Goal: Task Accomplishment & Management: Complete application form

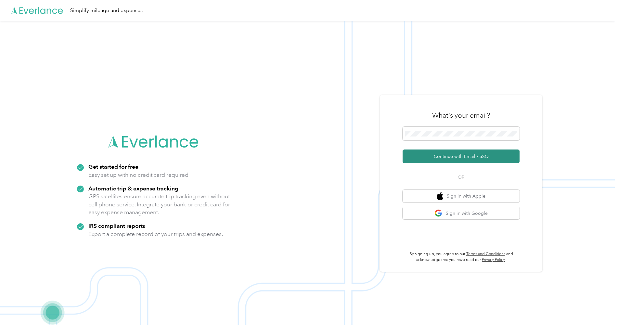
click at [440, 154] on button "Continue with Email / SSO" at bounding box center [461, 157] width 117 height 14
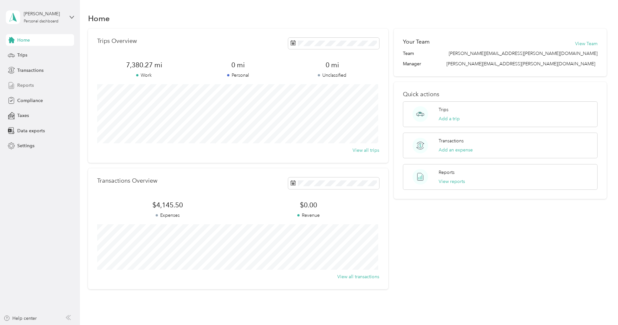
click at [25, 84] on span "Reports" at bounding box center [25, 85] width 17 height 7
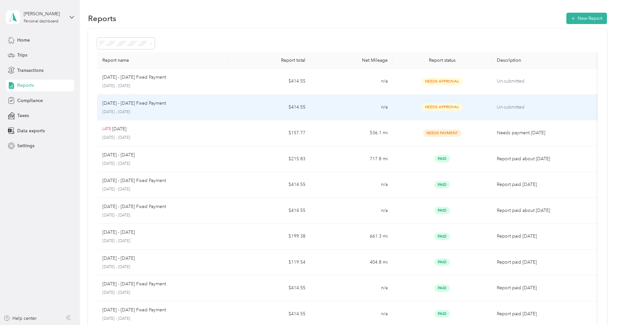
drag, startPoint x: 141, startPoint y: 116, endPoint x: 102, endPoint y: 115, distance: 39.7
click at [102, 115] on td "[DATE] - [DATE] Fixed Payment [DATE] - [DATE]" at bounding box center [163, 108] width 132 height 26
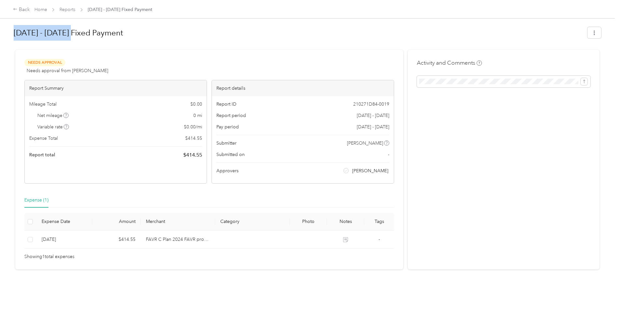
drag, startPoint x: 15, startPoint y: 33, endPoint x: 71, endPoint y: 33, distance: 55.9
click at [71, 33] on h1 "[DATE] - [DATE] Fixed Payment" at bounding box center [299, 33] width 570 height 16
copy h1 "[DATE] - [DATE]"
click at [154, 39] on h1 "[DATE] - [DATE] Fixed Payment" at bounding box center [299, 33] width 570 height 16
click at [16, 10] on icon at bounding box center [15, 9] width 5 height 5
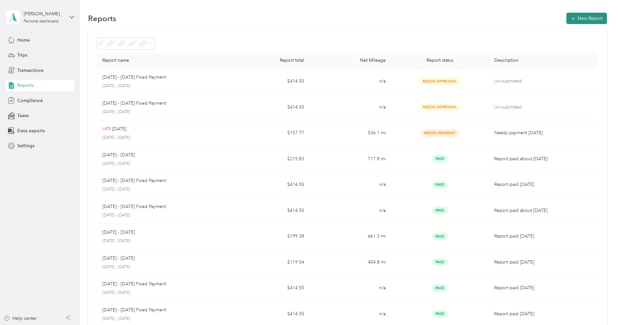
click at [585, 18] on button "New Report" at bounding box center [587, 18] width 41 height 11
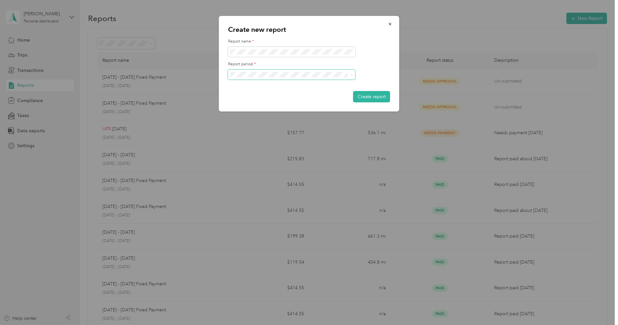
click at [351, 76] on icon at bounding box center [351, 74] width 3 height 3
click at [295, 98] on li "[DATE] - [DATE]" at bounding box center [291, 97] width 127 height 11
click at [373, 98] on button "Create report" at bounding box center [371, 96] width 37 height 11
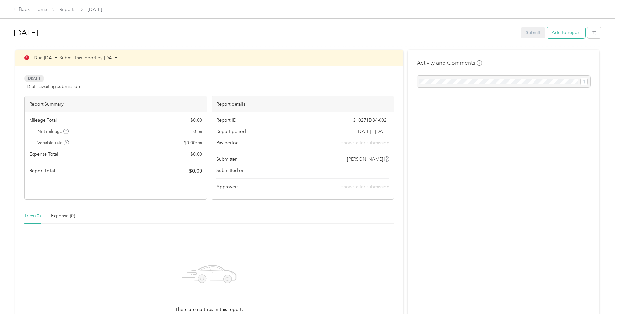
click at [564, 33] on button "Add to report" at bounding box center [566, 32] width 38 height 11
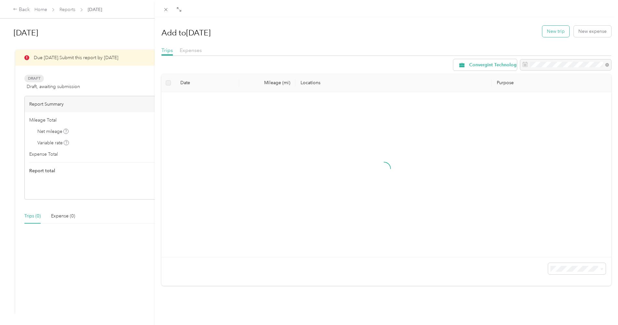
click at [551, 33] on button "New trip" at bounding box center [556, 31] width 27 height 11
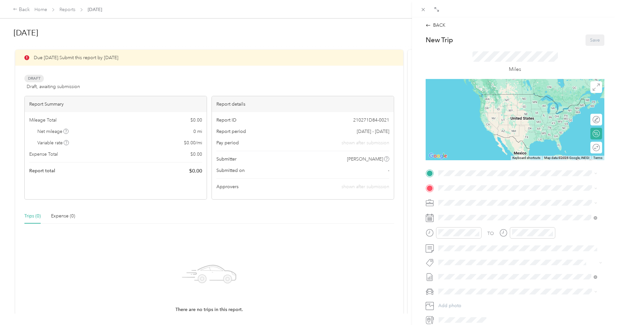
click at [428, 218] on rect at bounding box center [428, 217] width 1 height 1
click at [429, 218] on icon at bounding box center [430, 218] width 8 height 8
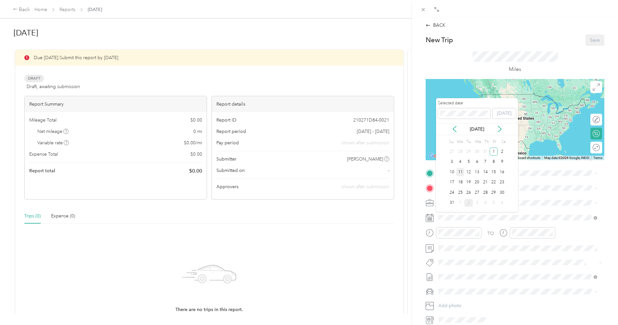
click at [459, 173] on div "11" at bounding box center [460, 172] width 8 height 8
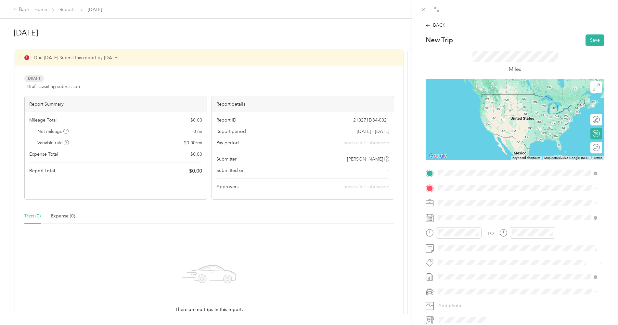
click at [460, 198] on strong "Base" at bounding box center [456, 199] width 10 height 6
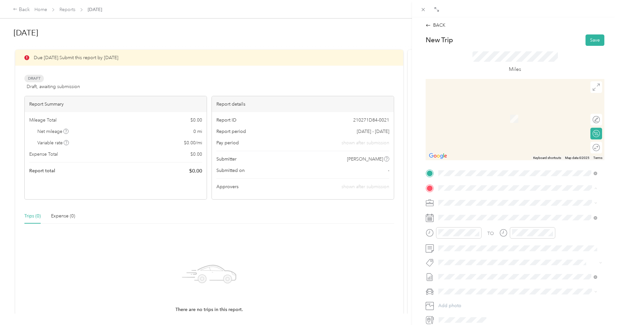
click at [468, 271] on div "Mission Control [STREET_ADDRESS]" at bounding box center [471, 266] width 41 height 14
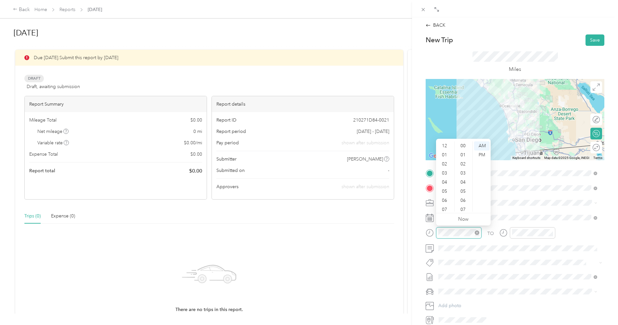
scroll to position [39, 0]
click at [445, 164] on div "06" at bounding box center [446, 161] width 16 height 9
click at [464, 165] on div "29" at bounding box center [464, 165] width 16 height 9
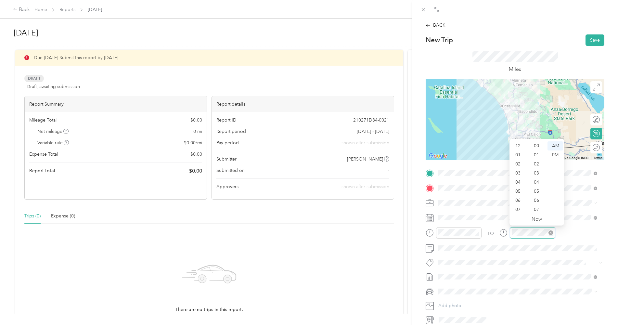
scroll to position [39, 0]
click at [518, 172] on div "07" at bounding box center [519, 170] width 16 height 9
click at [536, 183] on div "19" at bounding box center [538, 182] width 16 height 9
click at [566, 236] on div "TO" at bounding box center [515, 235] width 179 height 16
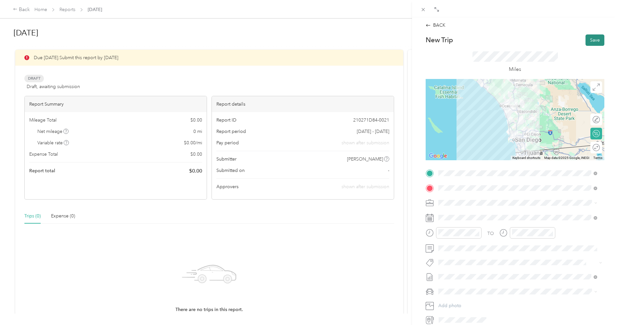
click at [591, 41] on button "Save" at bounding box center [595, 39] width 19 height 11
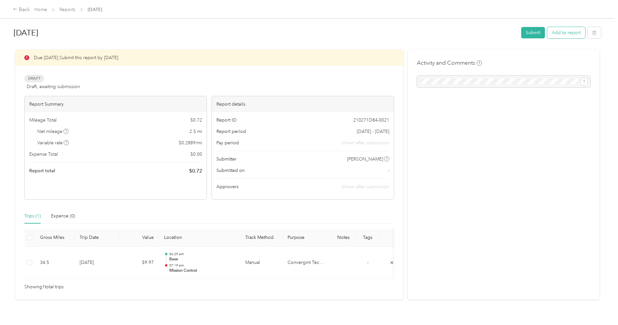
click at [564, 34] on button "Add to report" at bounding box center [566, 32] width 38 height 11
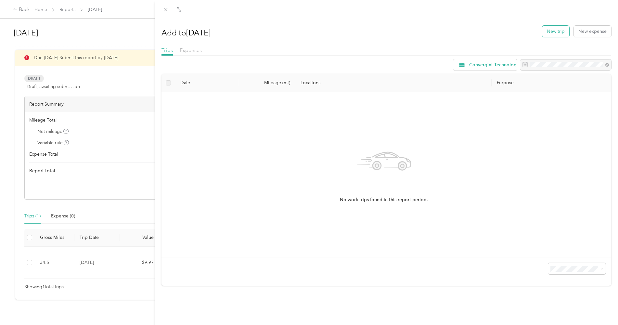
click at [552, 33] on button "New trip" at bounding box center [556, 31] width 27 height 11
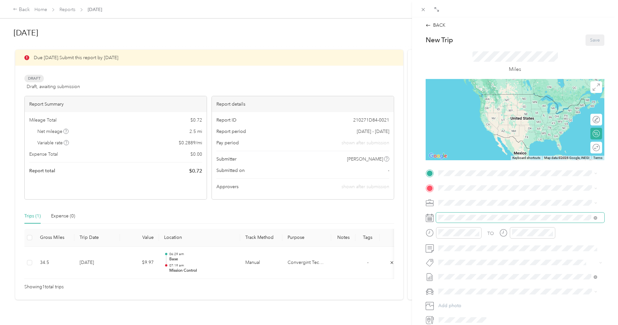
click at [443, 220] on span at bounding box center [520, 218] width 168 height 10
click at [428, 217] on icon at bounding box center [430, 218] width 8 height 8
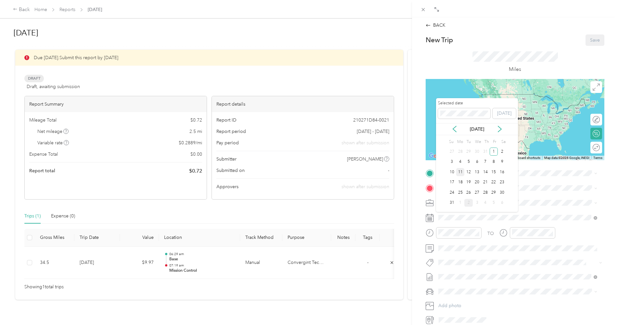
click at [460, 172] on div "11" at bounding box center [460, 172] width 8 height 8
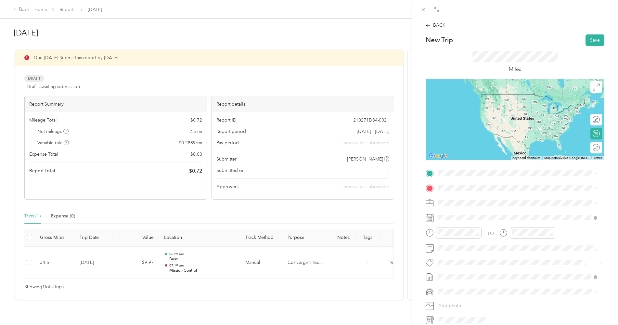
click at [459, 250] on strong "Mission Control" at bounding box center [468, 247] width 34 height 6
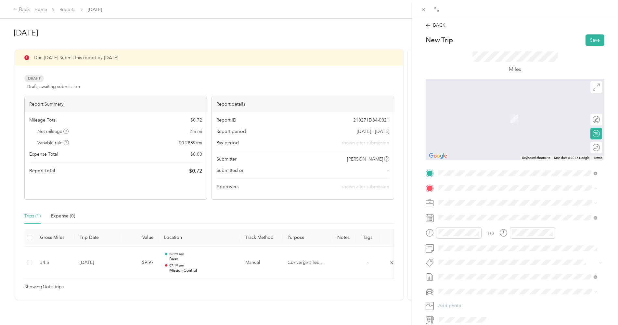
click at [453, 213] on strong "Office" at bounding box center [457, 214] width 13 height 6
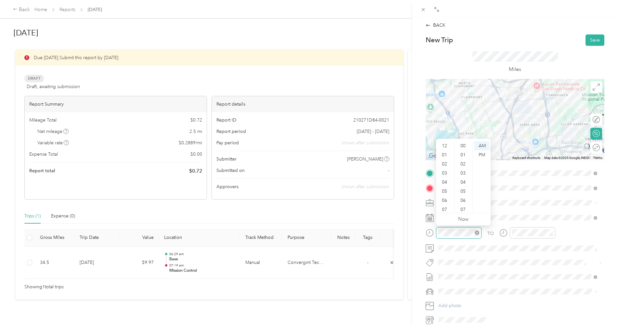
scroll to position [39, 0]
click at [446, 181] on div "08" at bounding box center [446, 179] width 16 height 9
click at [462, 164] on div "07" at bounding box center [464, 163] width 16 height 9
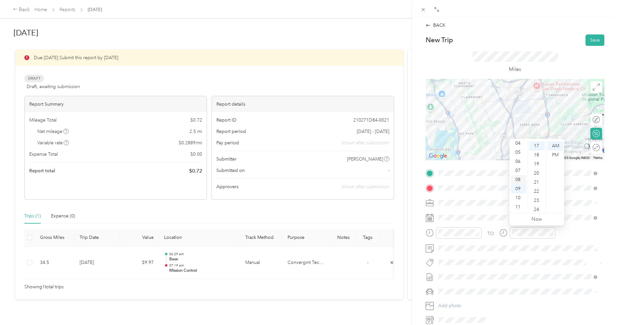
click at [518, 180] on div "08" at bounding box center [519, 179] width 16 height 9
click at [537, 177] on div "32" at bounding box center [538, 174] width 16 height 9
click at [568, 232] on div "TO" at bounding box center [515, 235] width 179 height 16
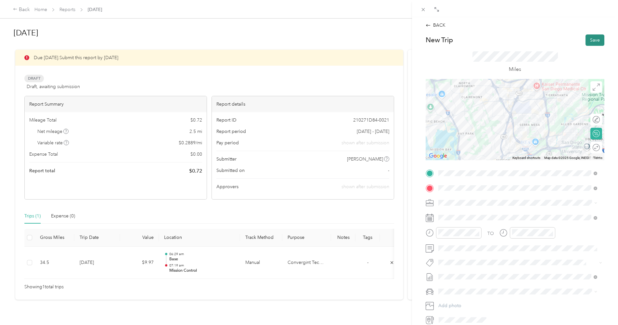
click at [592, 40] on button "Save" at bounding box center [595, 39] width 19 height 11
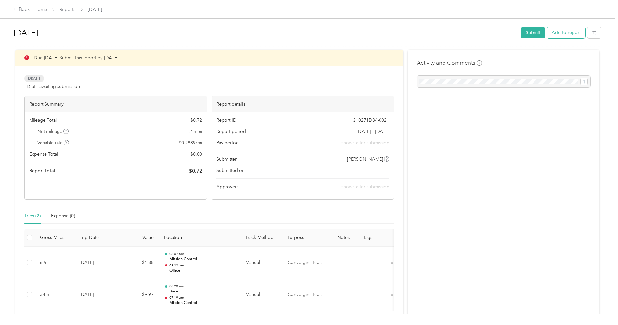
click at [564, 32] on button "Add to report" at bounding box center [566, 32] width 38 height 11
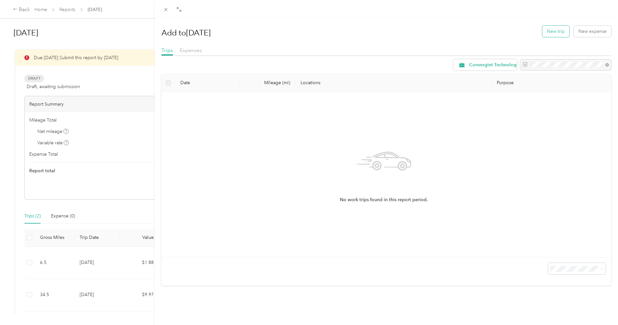
click at [555, 31] on button "New trip" at bounding box center [556, 31] width 27 height 11
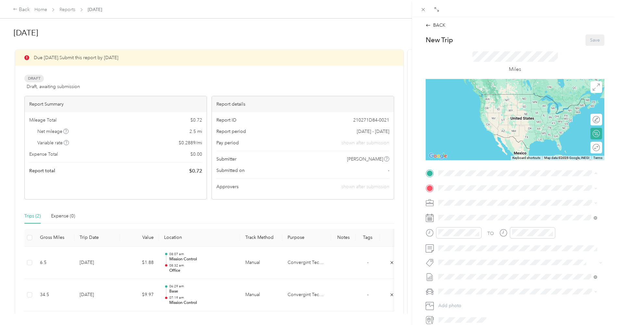
click at [455, 199] on strong "Office" at bounding box center [457, 199] width 13 height 6
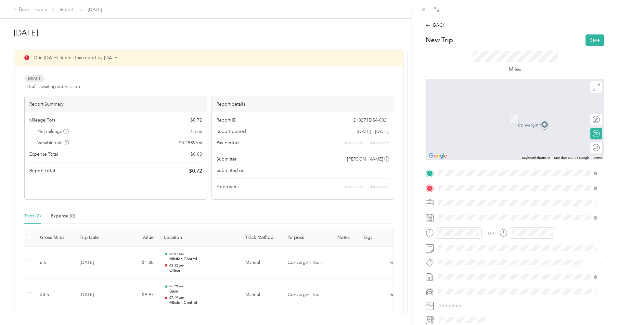
click at [473, 241] on span "[STREET_ADDRESS][US_STATE]" at bounding box center [483, 238] width 65 height 6
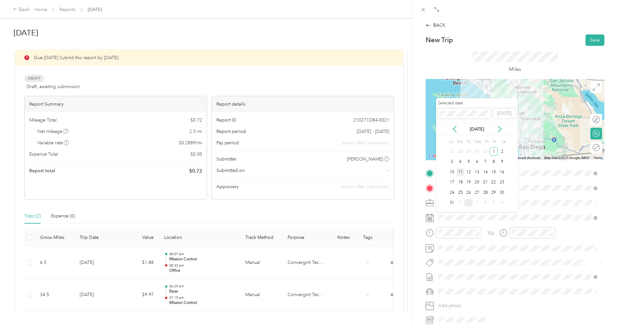
click at [461, 175] on div "11" at bounding box center [460, 172] width 8 height 8
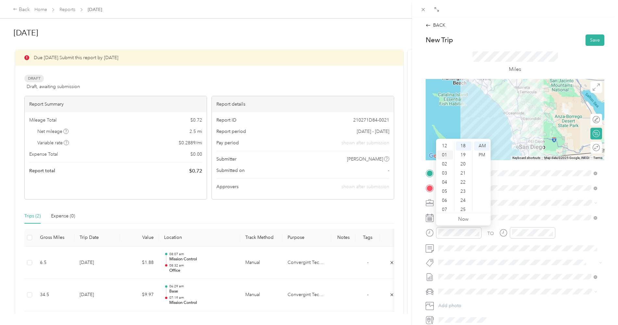
click at [446, 155] on div "01" at bounding box center [446, 155] width 16 height 9
click at [464, 191] on div "23" at bounding box center [464, 191] width 16 height 9
click at [482, 154] on div "PM" at bounding box center [482, 155] width 16 height 9
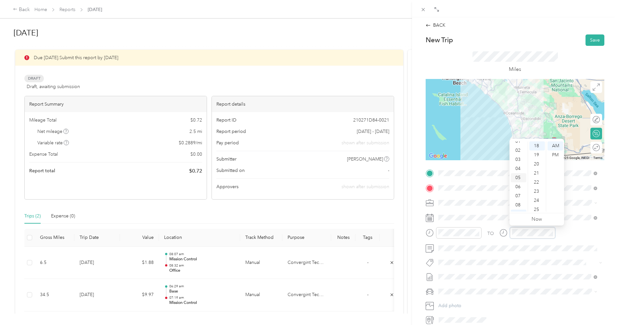
scroll to position [0, 0]
click at [518, 166] on div "02" at bounding box center [519, 164] width 16 height 9
click at [537, 164] on div "08" at bounding box center [538, 163] width 16 height 9
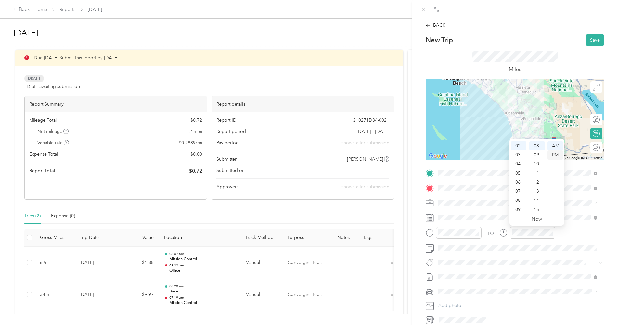
click at [555, 155] on div "PM" at bounding box center [556, 155] width 16 height 9
click at [566, 233] on div "TO" at bounding box center [515, 235] width 179 height 16
click at [507, 111] on div at bounding box center [515, 119] width 179 height 81
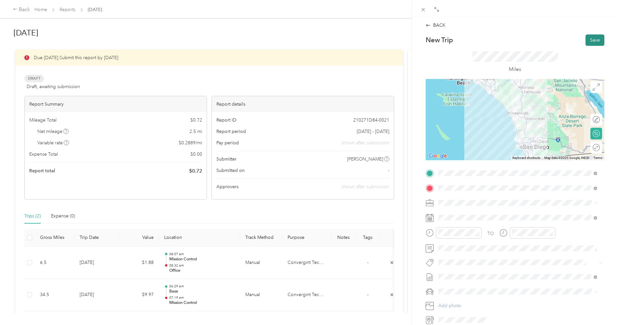
click at [591, 38] on button "Save" at bounding box center [595, 39] width 19 height 11
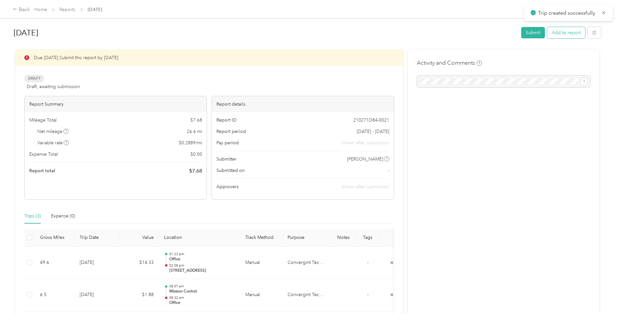
click at [564, 33] on button "Add to report" at bounding box center [566, 32] width 38 height 11
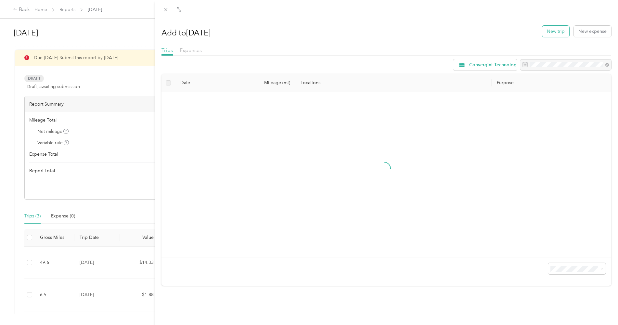
click at [555, 31] on button "New trip" at bounding box center [556, 31] width 27 height 11
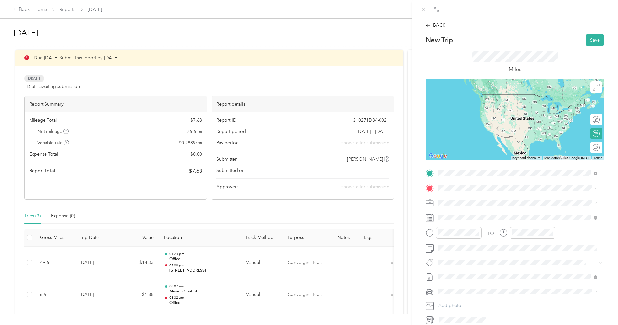
click at [501, 202] on div "[STREET_ADDRESS][US_STATE]" at bounding box center [518, 197] width 154 height 9
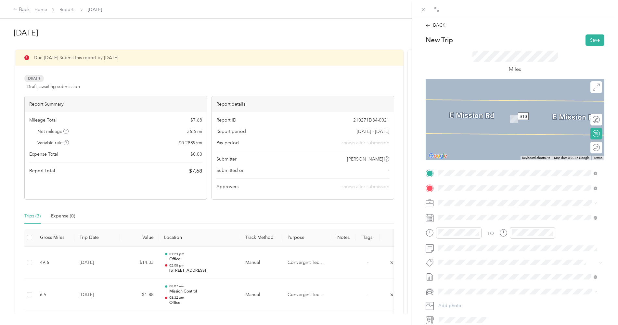
click at [461, 215] on div "Base [STREET_ADDRESS][PERSON_NAME], [GEOGRAPHIC_DATA], [GEOGRAPHIC_DATA], [GEOG…" at bounding box center [523, 221] width 144 height 20
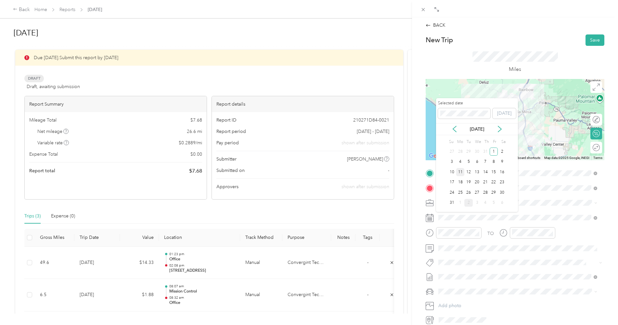
click at [461, 175] on div "11" at bounding box center [460, 172] width 8 height 8
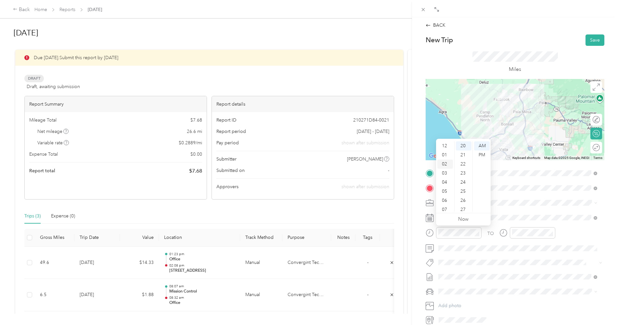
click at [446, 165] on div "02" at bounding box center [446, 164] width 16 height 9
click at [463, 202] on div "26" at bounding box center [464, 200] width 16 height 9
click at [484, 154] on div "PM" at bounding box center [482, 155] width 16 height 9
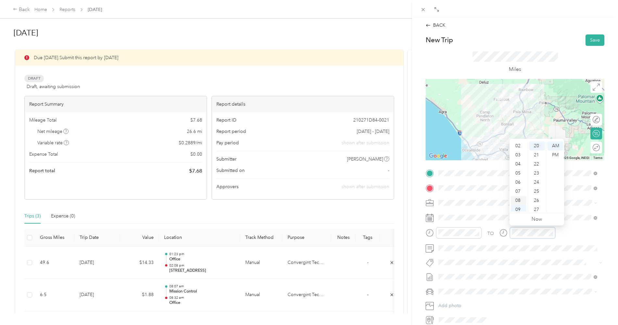
scroll to position [0, 0]
click at [518, 174] on div "03" at bounding box center [519, 173] width 16 height 9
click at [535, 165] on div "02" at bounding box center [538, 164] width 16 height 9
click at [553, 155] on div "PM" at bounding box center [556, 155] width 16 height 9
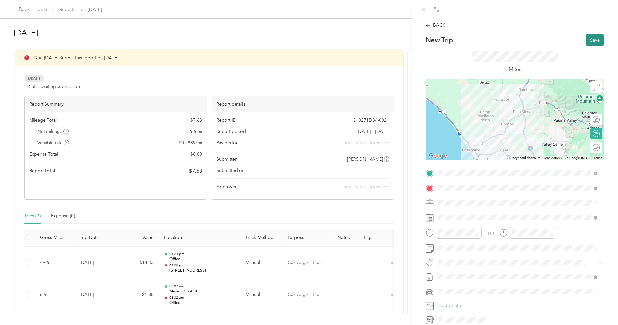
click at [588, 39] on button "Save" at bounding box center [595, 39] width 19 height 11
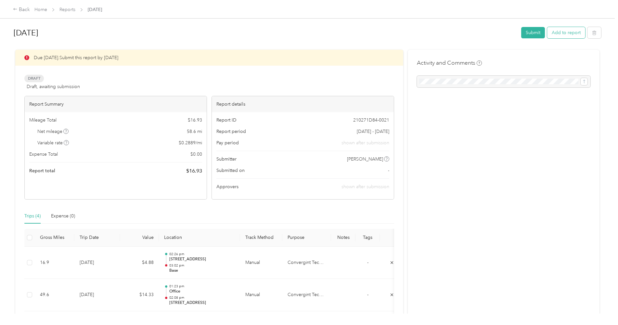
click at [566, 32] on button "Add to report" at bounding box center [566, 32] width 38 height 11
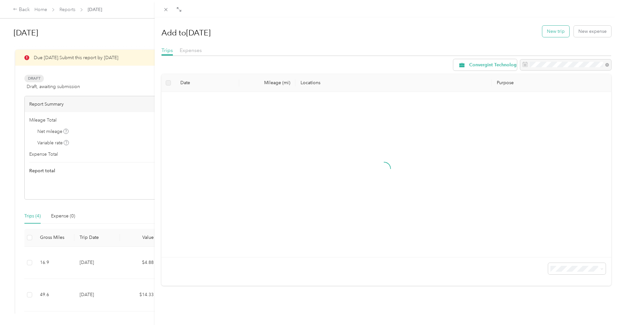
click at [549, 29] on button "New trip" at bounding box center [556, 31] width 27 height 11
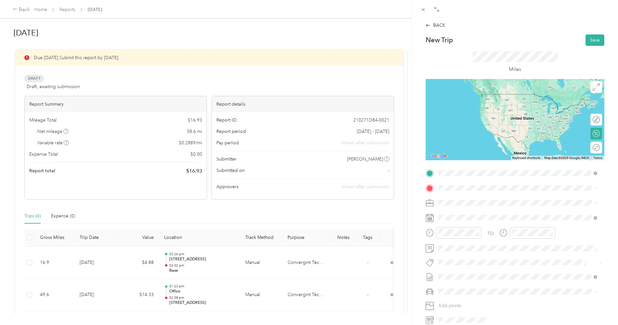
click at [455, 196] on strong "Base" at bounding box center [456, 199] width 10 height 6
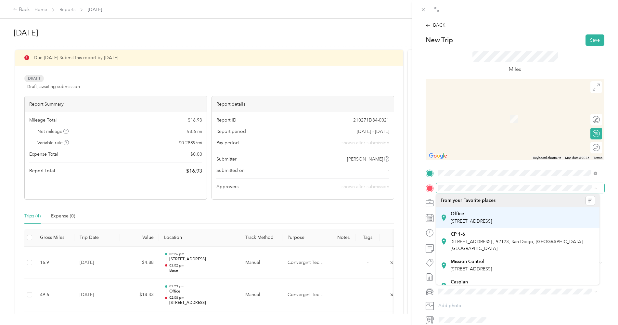
scroll to position [108, 0]
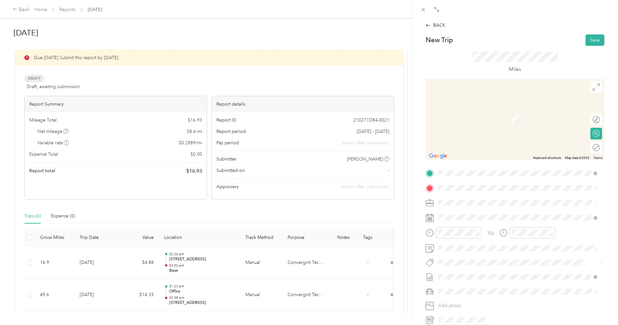
click at [474, 204] on span "[STREET_ADDRESS]" at bounding box center [471, 202] width 41 height 6
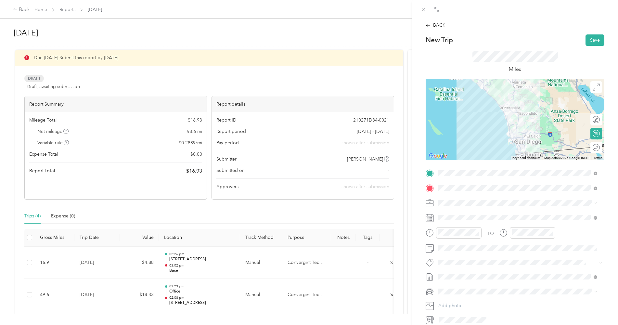
click at [431, 218] on icon at bounding box center [430, 218] width 8 height 8
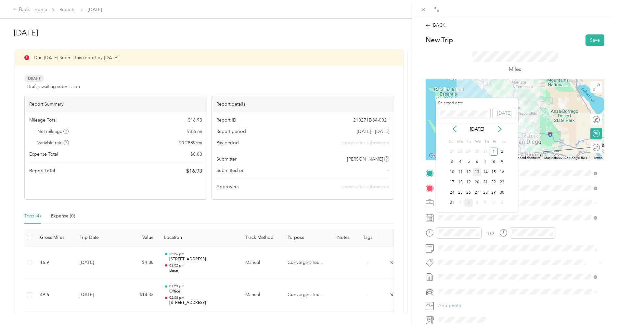
click at [477, 172] on div "13" at bounding box center [477, 172] width 8 height 8
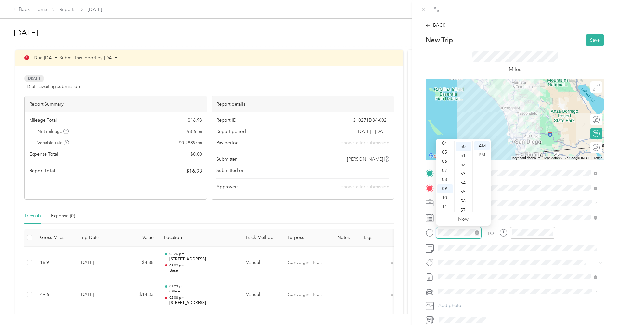
scroll to position [455, 0]
click at [445, 164] on div "06" at bounding box center [446, 161] width 16 height 9
click at [463, 162] on div "28" at bounding box center [464, 162] width 16 height 9
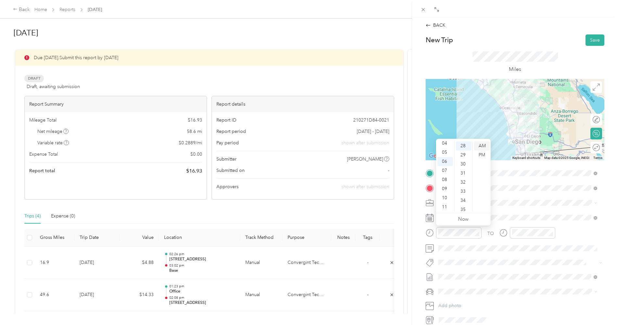
click at [483, 147] on div "AM" at bounding box center [482, 145] width 16 height 9
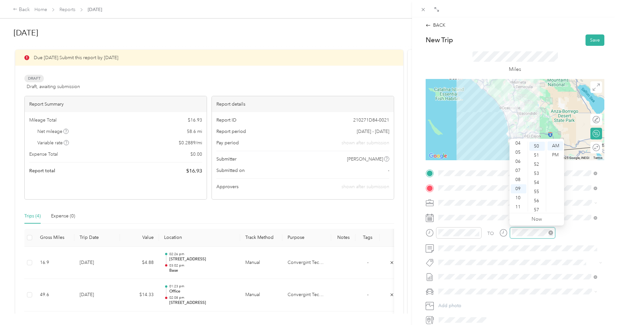
scroll to position [455, 0]
click at [519, 171] on div "07" at bounding box center [519, 170] width 16 height 9
click at [537, 190] on div "19" at bounding box center [538, 188] width 16 height 9
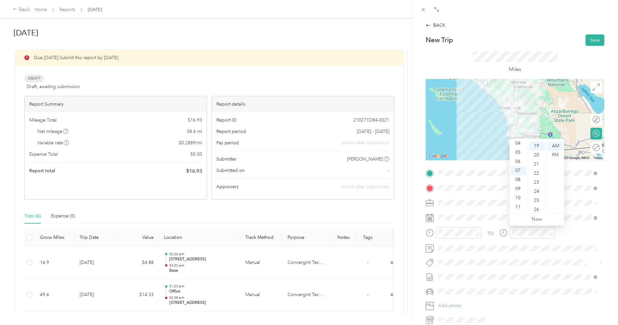
click at [567, 235] on div "TO" at bounding box center [515, 235] width 179 height 16
click at [589, 41] on button "Save" at bounding box center [595, 39] width 19 height 11
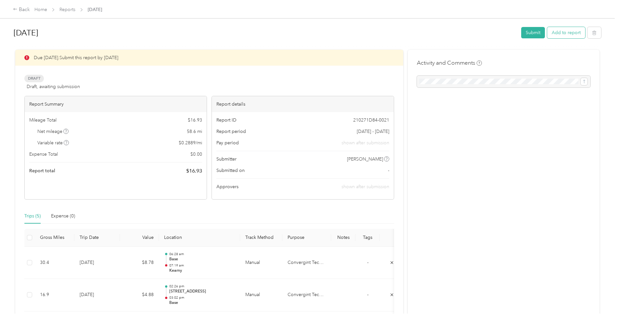
click at [565, 32] on button "Add to report" at bounding box center [566, 32] width 38 height 11
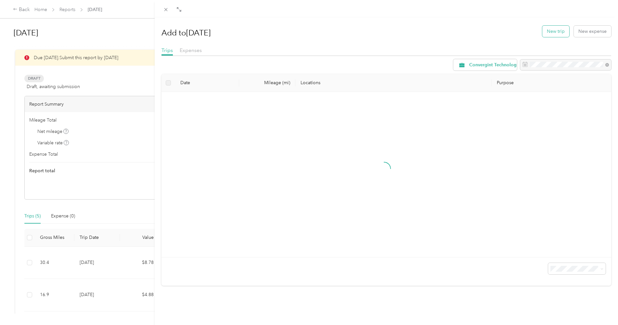
click at [551, 32] on button "New trip" at bounding box center [556, 31] width 27 height 11
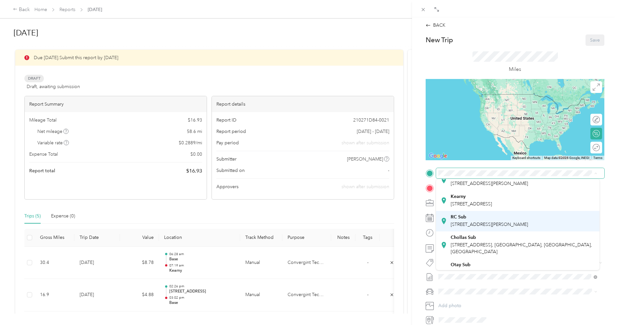
scroll to position [108, 0]
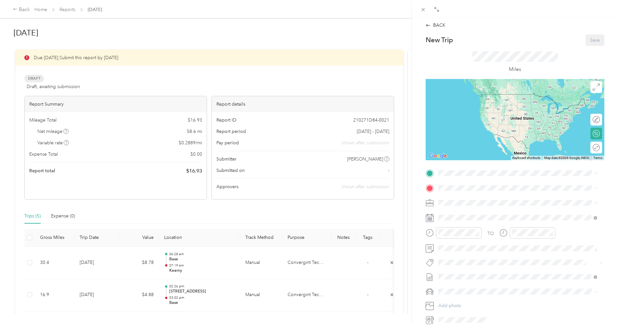
click at [467, 189] on span "[STREET_ADDRESS]" at bounding box center [471, 186] width 41 height 6
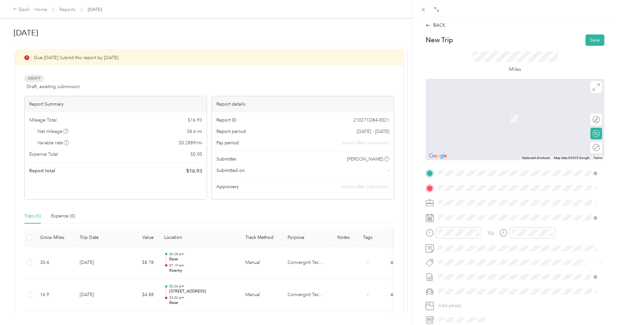
click at [454, 217] on div "Office [STREET_ADDRESS]" at bounding box center [471, 218] width 41 height 14
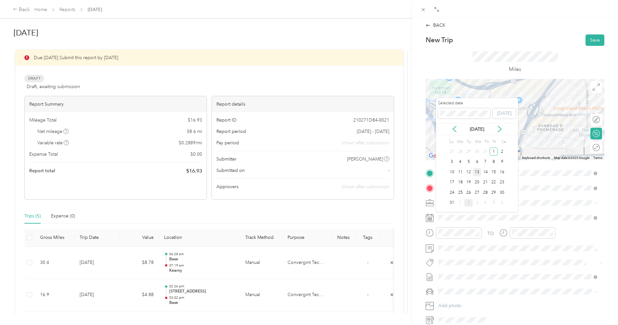
click at [478, 174] on div "13" at bounding box center [477, 172] width 8 height 8
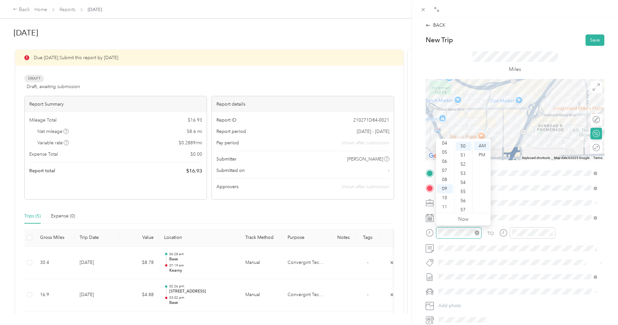
scroll to position [455, 0]
click at [447, 179] on div "08" at bounding box center [446, 179] width 16 height 9
click at [464, 172] on div "29" at bounding box center [464, 171] width 16 height 9
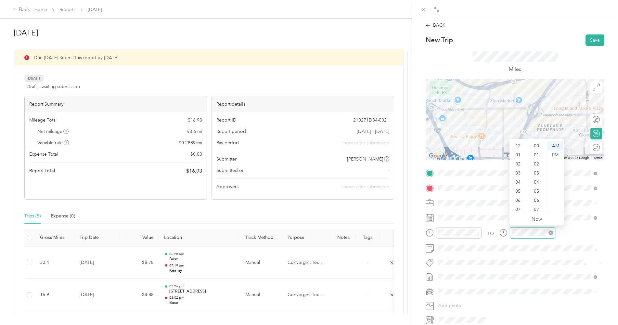
scroll to position [39, 0]
click at [517, 180] on div "08" at bounding box center [519, 179] width 16 height 9
click at [536, 175] on div "41" at bounding box center [538, 172] width 16 height 9
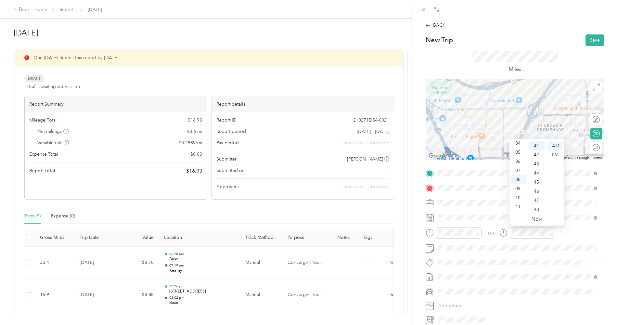
click at [571, 234] on div "TO" at bounding box center [515, 235] width 179 height 16
click at [484, 118] on div at bounding box center [515, 119] width 179 height 81
click at [462, 110] on div at bounding box center [515, 119] width 179 height 81
click at [501, 124] on div at bounding box center [515, 119] width 179 height 81
click at [462, 110] on div at bounding box center [515, 119] width 179 height 81
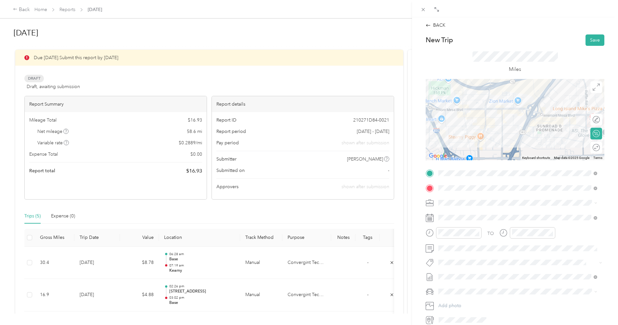
click at [462, 109] on div at bounding box center [515, 119] width 179 height 81
click at [593, 39] on button "Save" at bounding box center [595, 39] width 19 height 11
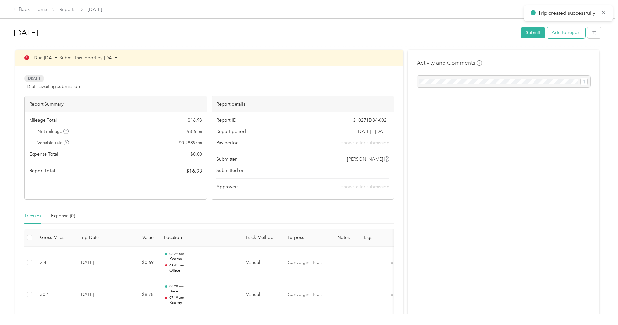
click at [560, 33] on button "Add to report" at bounding box center [566, 32] width 38 height 11
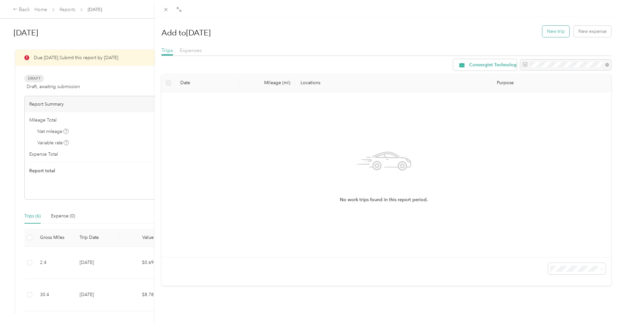
click at [551, 31] on button "New trip" at bounding box center [556, 31] width 27 height 11
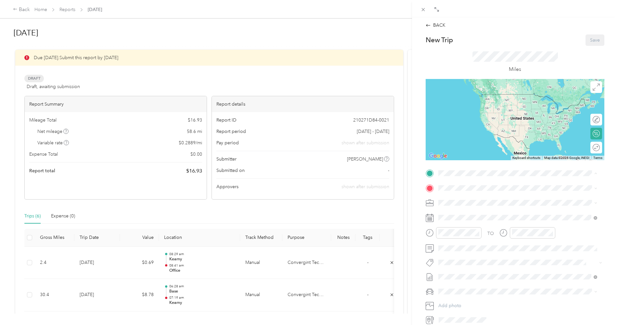
click at [459, 197] on strong "Office" at bounding box center [457, 199] width 13 height 6
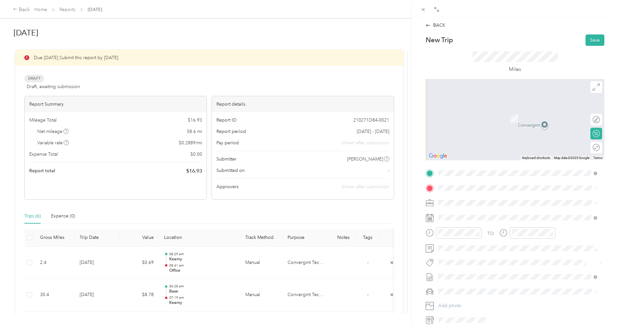
click at [458, 243] on div "CP 1-6 [STREET_ADDRESS] , 92123, San Diego, [GEOGRAPHIC_DATA], [GEOGRAPHIC_DATA]" at bounding box center [523, 241] width 144 height 20
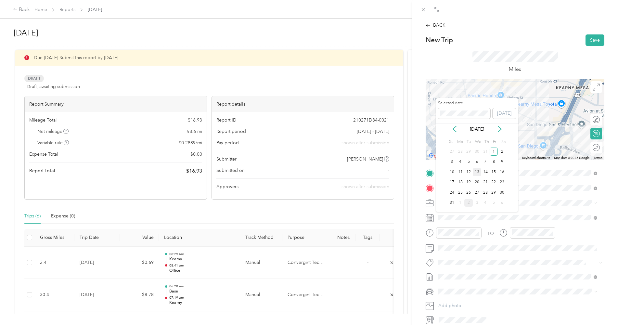
click at [477, 173] on div "13" at bounding box center [477, 172] width 8 height 8
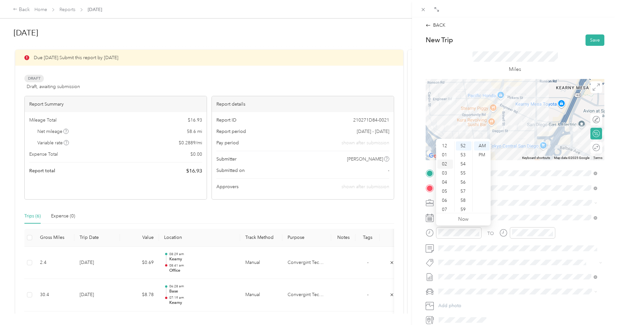
click at [445, 164] on div "02" at bounding box center [446, 164] width 16 height 9
click at [463, 160] on div "06" at bounding box center [464, 160] width 16 height 9
click at [484, 155] on div "PM" at bounding box center [482, 155] width 16 height 9
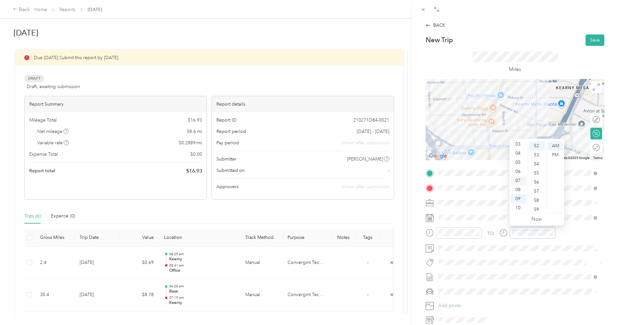
scroll to position [0, 0]
click at [518, 165] on div "02" at bounding box center [519, 164] width 16 height 9
click at [537, 164] on div "18" at bounding box center [538, 161] width 16 height 9
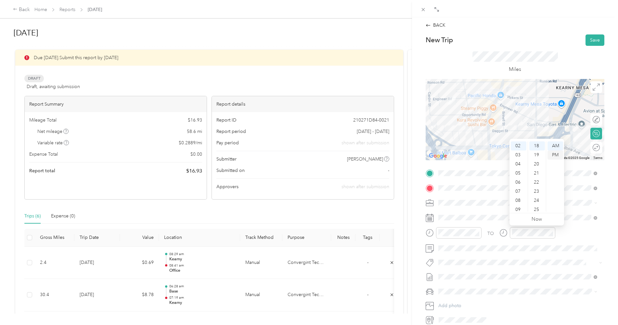
click at [556, 157] on div "PM" at bounding box center [556, 155] width 16 height 9
click at [569, 233] on div "TO" at bounding box center [515, 235] width 179 height 16
click at [590, 40] on button "Save" at bounding box center [595, 39] width 19 height 11
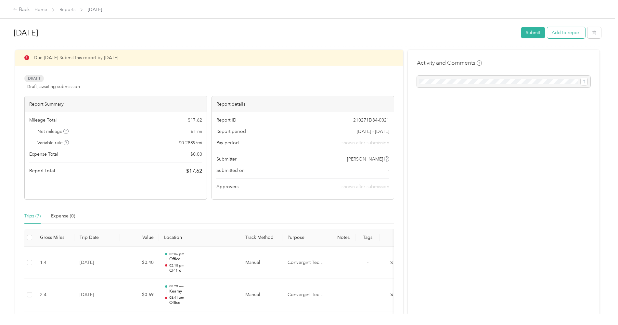
click at [563, 32] on button "Add to report" at bounding box center [566, 32] width 38 height 11
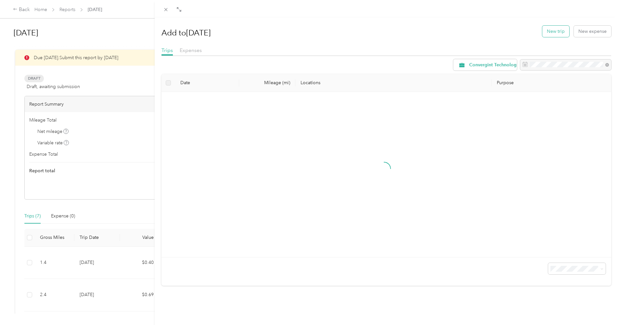
click at [552, 30] on button "New trip" at bounding box center [556, 31] width 27 height 11
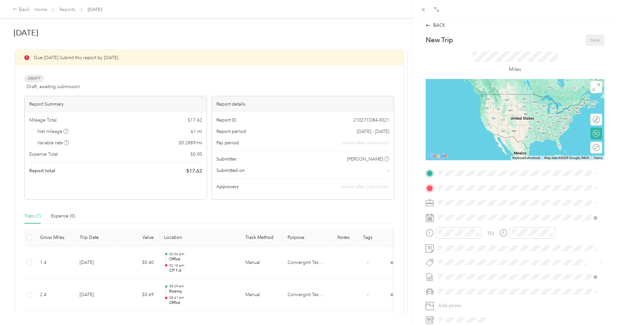
click at [464, 230] on div "CP 1-6 [STREET_ADDRESS] , 92123, San Diego, [GEOGRAPHIC_DATA], [GEOGRAPHIC_DATA]" at bounding box center [523, 226] width 144 height 20
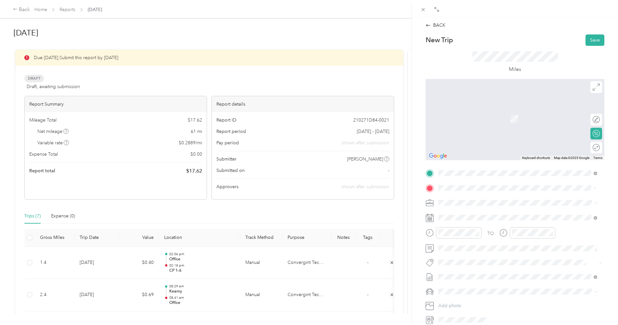
click at [461, 214] on div "Base" at bounding box center [523, 214] width 144 height 6
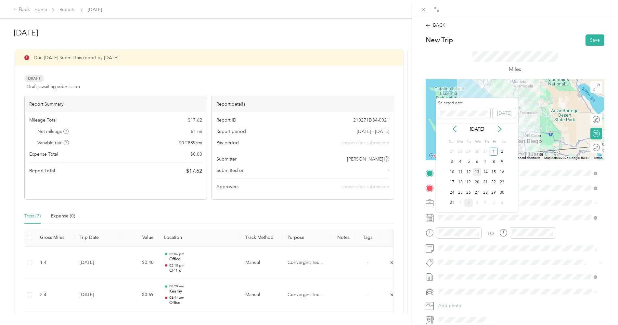
click at [480, 172] on div "13" at bounding box center [477, 172] width 8 height 8
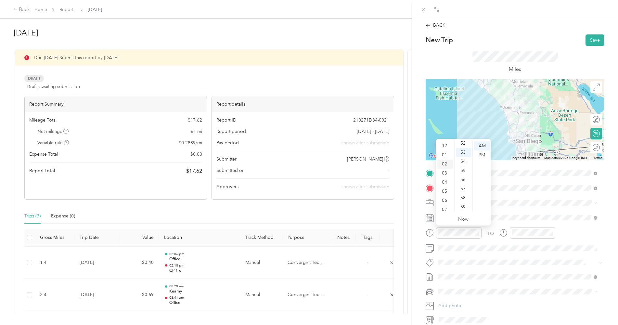
click at [446, 165] on div "02" at bounding box center [446, 164] width 16 height 9
click at [463, 186] on div "33" at bounding box center [464, 187] width 16 height 9
drag, startPoint x: 481, startPoint y: 153, endPoint x: 481, endPoint y: 161, distance: 8.1
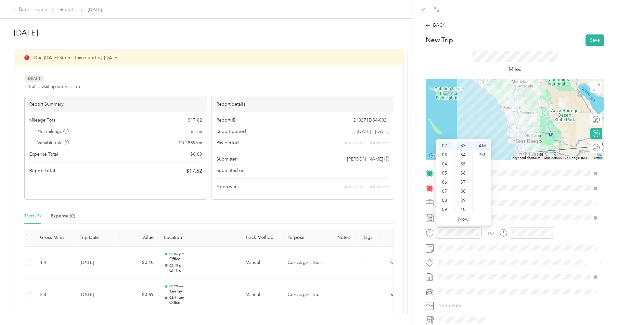
click at [481, 153] on div "PM" at bounding box center [482, 155] width 16 height 9
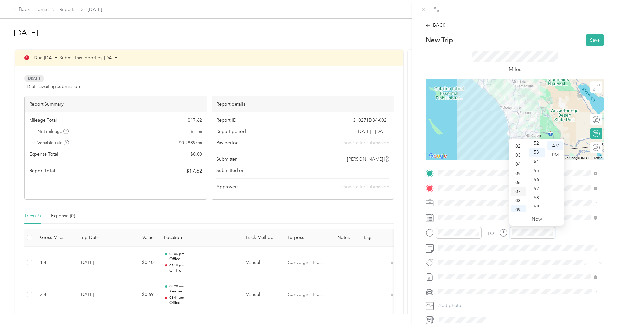
scroll to position [0, 0]
click at [518, 175] on div "03" at bounding box center [519, 173] width 16 height 9
click at [537, 151] on div "29" at bounding box center [538, 150] width 16 height 9
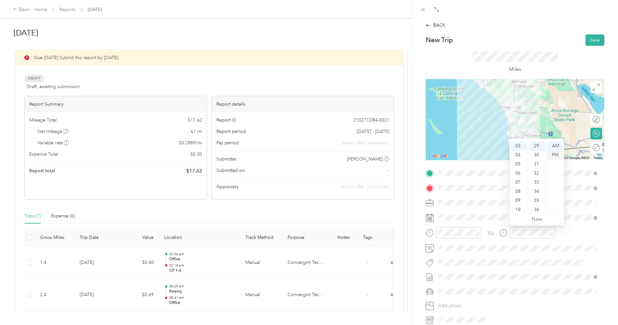
click at [555, 155] on div "PM" at bounding box center [556, 155] width 16 height 9
click at [569, 235] on div "TO" at bounding box center [515, 235] width 179 height 16
click at [590, 41] on button "Save" at bounding box center [595, 39] width 19 height 11
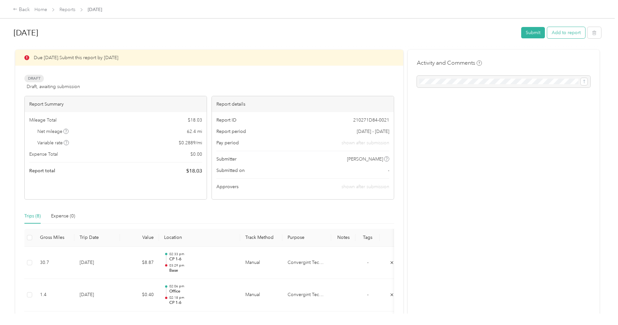
click at [566, 33] on button "Add to report" at bounding box center [566, 32] width 38 height 11
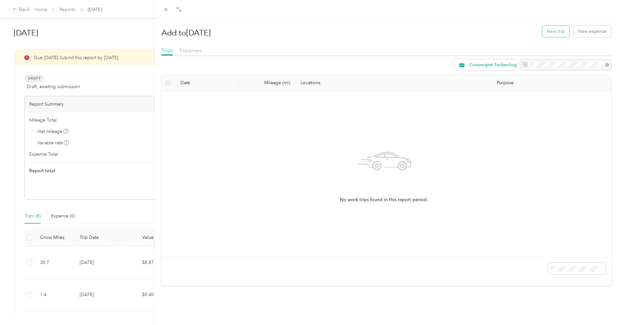
click at [551, 31] on button "New trip" at bounding box center [556, 31] width 27 height 11
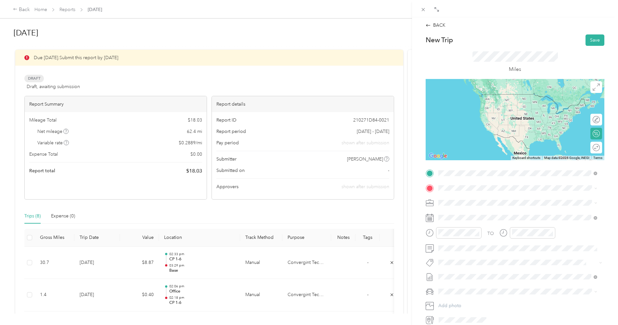
click at [460, 199] on strong "Base" at bounding box center [456, 199] width 10 height 6
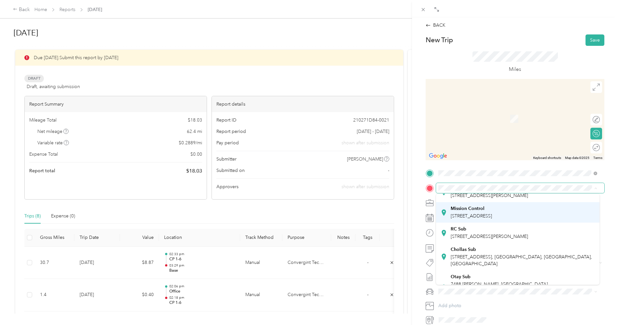
scroll to position [108, 0]
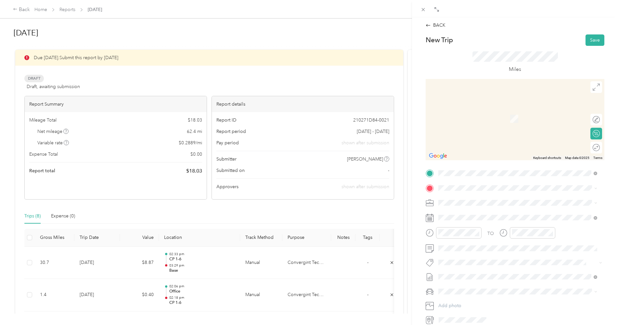
click at [466, 196] on strong "Mission Control" at bounding box center [468, 193] width 34 height 6
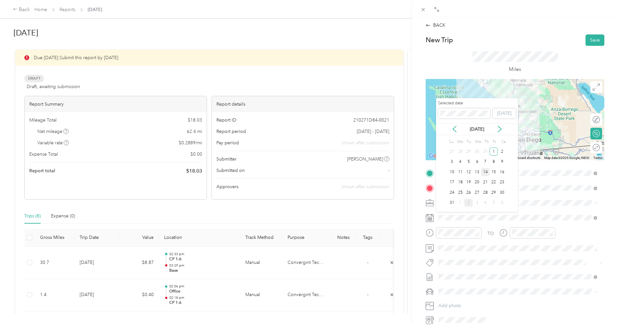
click at [486, 171] on div "14" at bounding box center [485, 172] width 8 height 8
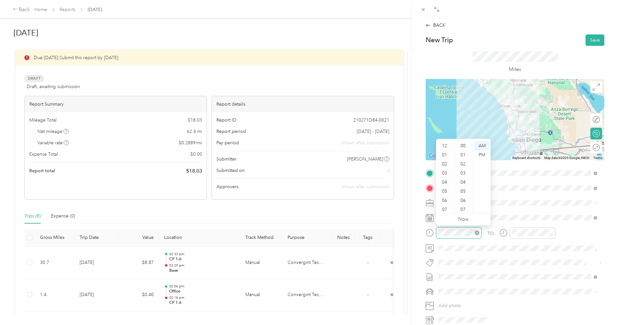
scroll to position [39, 0]
click at [446, 160] on div "06" at bounding box center [446, 161] width 16 height 9
click at [464, 203] on div "23" at bounding box center [464, 204] width 16 height 9
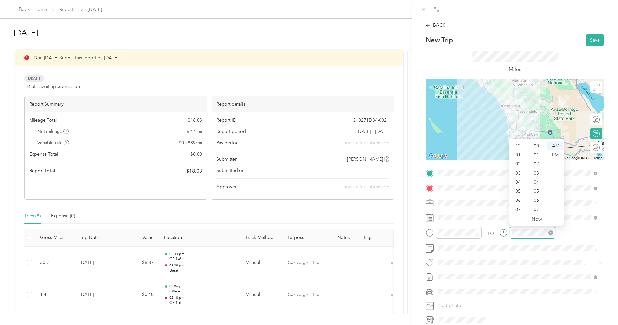
scroll to position [39, 0]
click at [519, 172] on div "07" at bounding box center [519, 170] width 16 height 9
click at [538, 195] on div "34" at bounding box center [538, 196] width 16 height 9
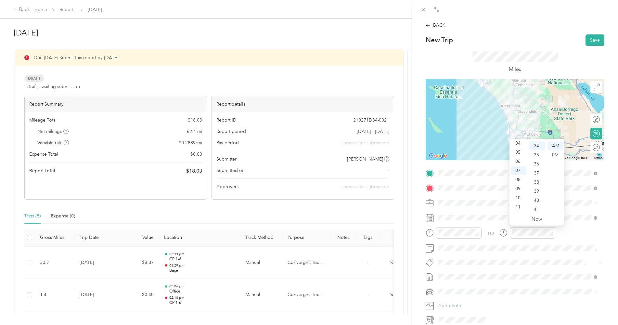
click at [567, 232] on div "TO" at bounding box center [515, 235] width 179 height 16
click at [589, 41] on button "Save" at bounding box center [595, 39] width 19 height 11
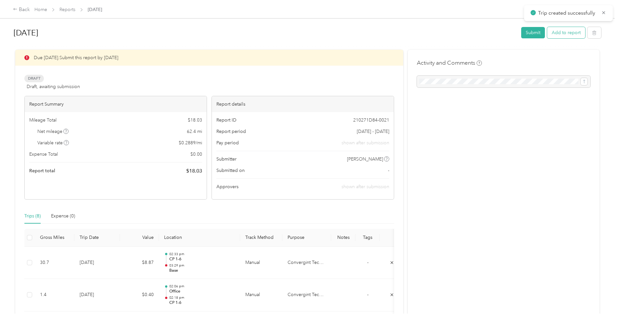
click at [566, 31] on button "Add to report" at bounding box center [566, 32] width 38 height 11
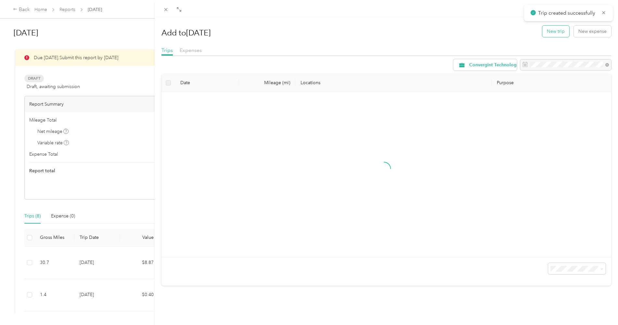
click at [555, 30] on button "New trip" at bounding box center [556, 31] width 27 height 11
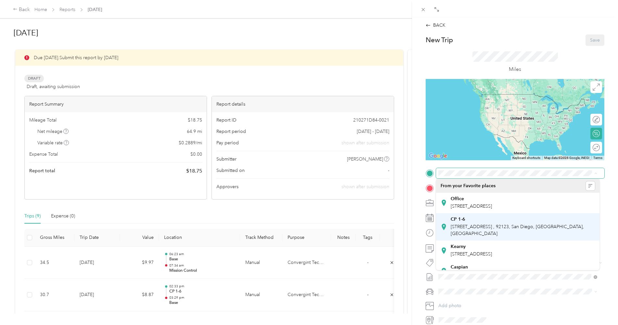
scroll to position [108, 0]
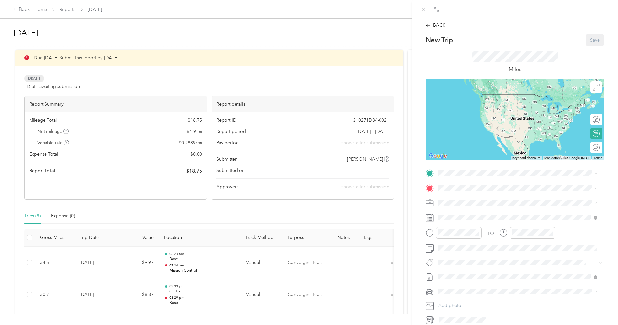
click at [467, 190] on span "[STREET_ADDRESS]" at bounding box center [471, 187] width 41 height 6
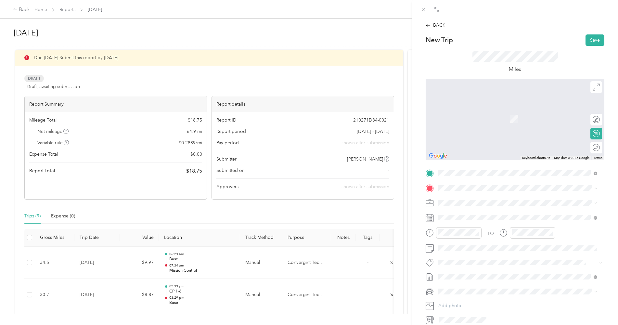
click at [456, 213] on strong "Office" at bounding box center [457, 214] width 13 height 6
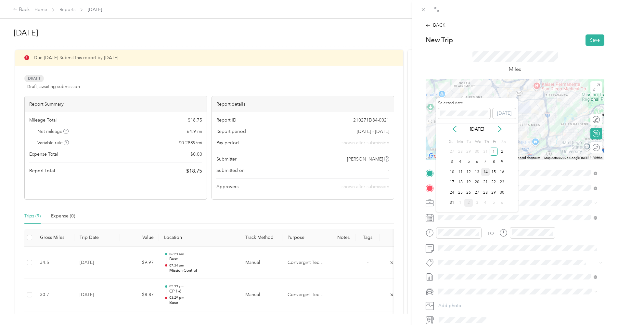
click at [485, 174] on div "14" at bounding box center [485, 172] width 8 height 8
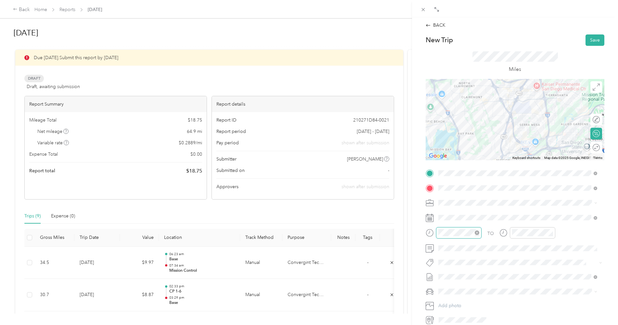
scroll to position [476, 0]
click at [446, 181] on div "08" at bounding box center [446, 179] width 16 height 9
click at [465, 155] on div "53" at bounding box center [464, 152] width 16 height 9
click at [538, 160] on div "18" at bounding box center [538, 158] width 16 height 9
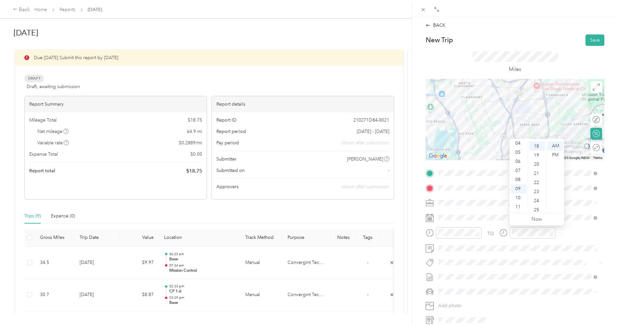
scroll to position [164, 0]
click at [565, 234] on div "TO" at bounding box center [515, 235] width 179 height 16
click at [592, 39] on button "Save" at bounding box center [595, 39] width 19 height 11
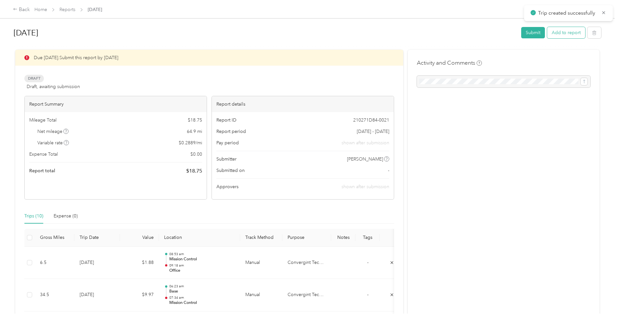
click at [562, 35] on button "Add to report" at bounding box center [566, 32] width 38 height 11
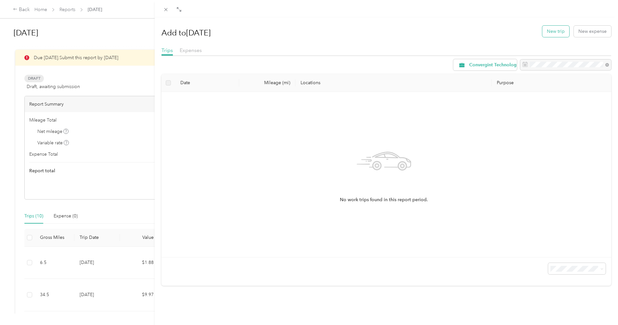
click at [552, 31] on button "New trip" at bounding box center [556, 31] width 27 height 11
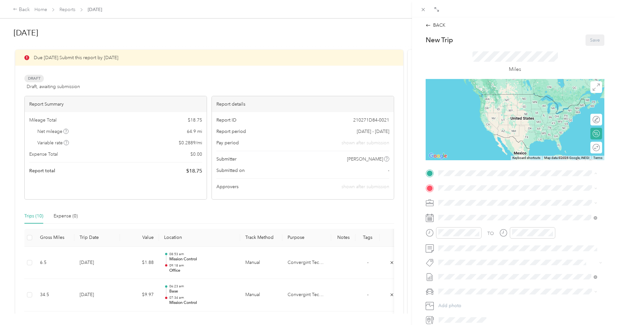
click at [461, 201] on div "Office [STREET_ADDRESS]" at bounding box center [471, 203] width 41 height 14
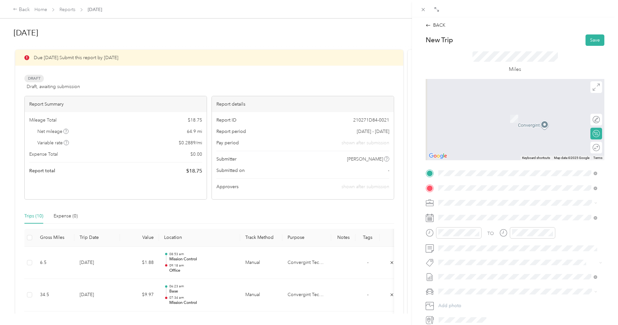
click at [466, 212] on span "[STREET_ADDRESS][US_STATE]" at bounding box center [483, 212] width 65 height 6
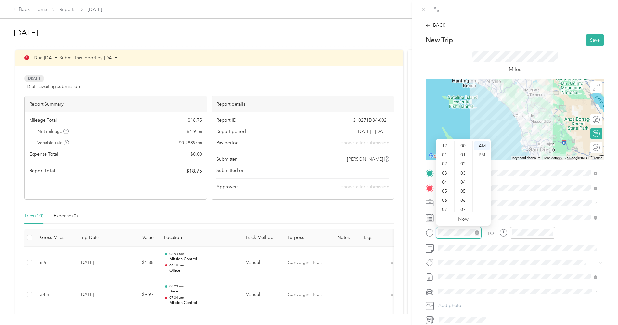
scroll to position [476, 0]
click at [446, 205] on div "11" at bounding box center [446, 207] width 16 height 9
click at [464, 153] on div "29" at bounding box center [464, 150] width 16 height 9
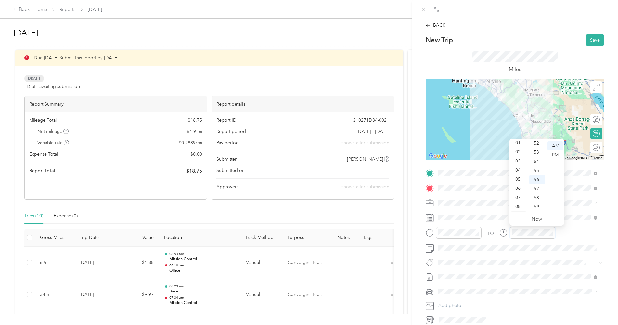
scroll to position [0, 0]
click at [517, 147] on div "12" at bounding box center [519, 145] width 16 height 9
click at [537, 199] on div "36" at bounding box center [538, 201] width 16 height 9
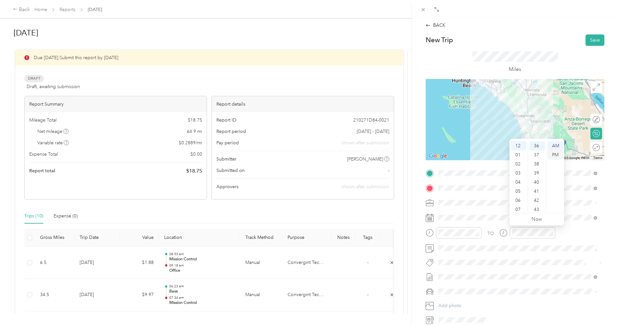
click at [557, 154] on div "PM" at bounding box center [556, 155] width 16 height 9
click at [567, 236] on div "TO" at bounding box center [515, 235] width 179 height 16
click at [530, 124] on div at bounding box center [515, 119] width 179 height 81
click at [530, 123] on div at bounding box center [515, 119] width 179 height 81
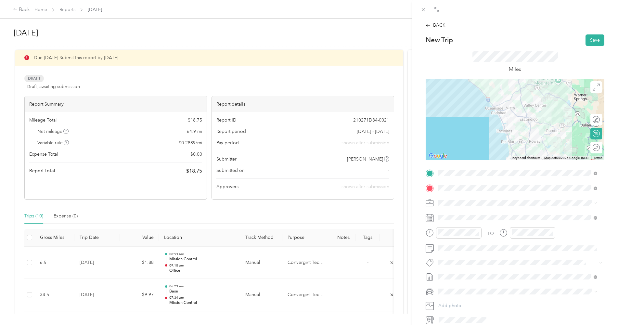
click at [527, 123] on div at bounding box center [515, 119] width 179 height 81
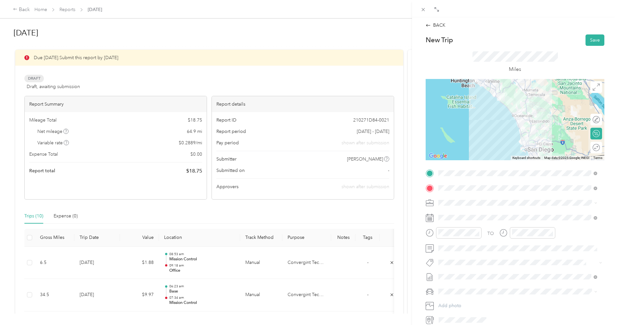
click at [518, 128] on div at bounding box center [515, 119] width 179 height 81
click at [505, 107] on div at bounding box center [515, 119] width 179 height 81
click at [522, 118] on div at bounding box center [515, 119] width 179 height 81
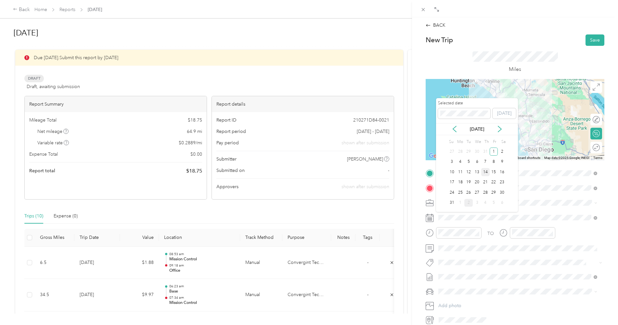
click at [486, 171] on div "14" at bounding box center [485, 172] width 8 height 8
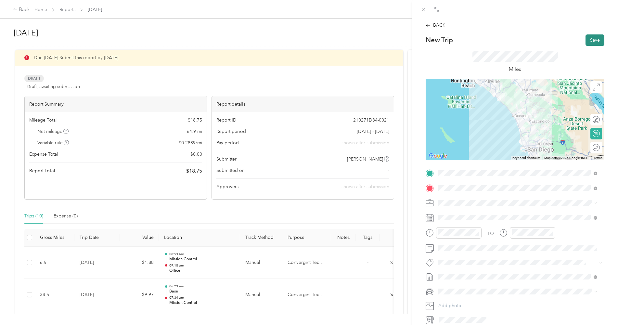
click at [588, 43] on button "Save" at bounding box center [595, 39] width 19 height 11
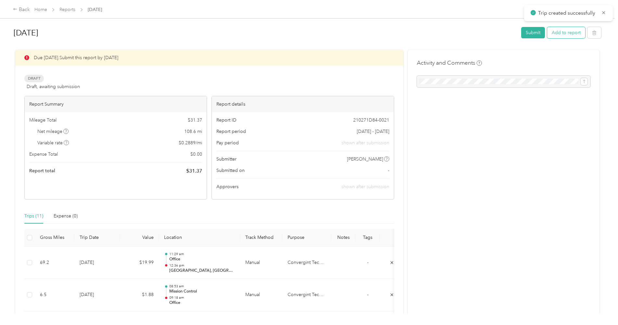
click at [561, 32] on button "Add to report" at bounding box center [566, 32] width 38 height 11
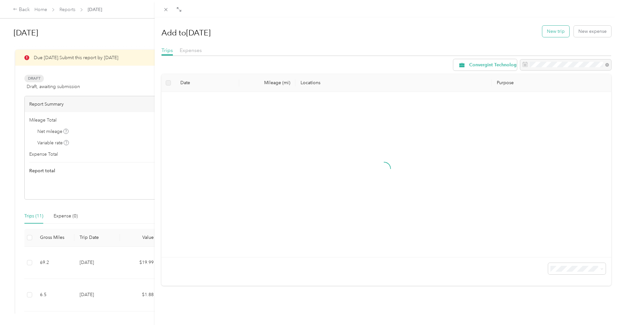
click at [553, 30] on button "New trip" at bounding box center [556, 31] width 27 height 11
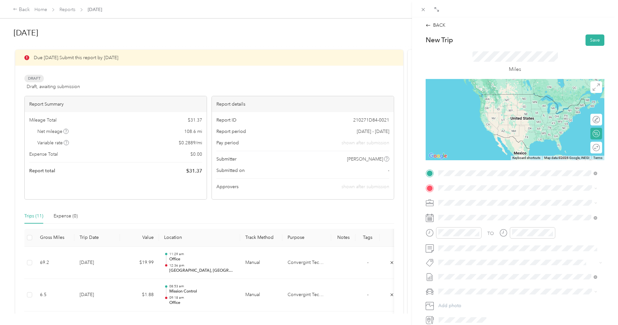
click at [467, 198] on span "[STREET_ADDRESS][US_STATE]" at bounding box center [483, 197] width 65 height 6
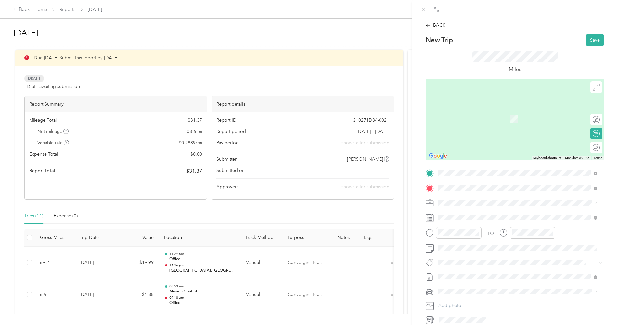
click at [458, 213] on strong "Base" at bounding box center [456, 214] width 10 height 6
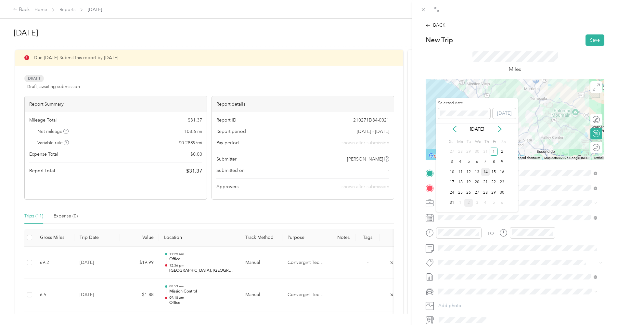
click at [487, 175] on div "14" at bounding box center [485, 172] width 8 height 8
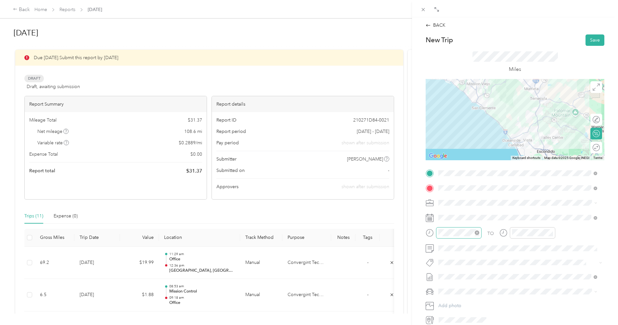
click at [438, 232] on div at bounding box center [459, 232] width 46 height 11
click at [446, 156] on div "01" at bounding box center [446, 155] width 16 height 9
click at [464, 208] on div "19" at bounding box center [464, 210] width 16 height 9
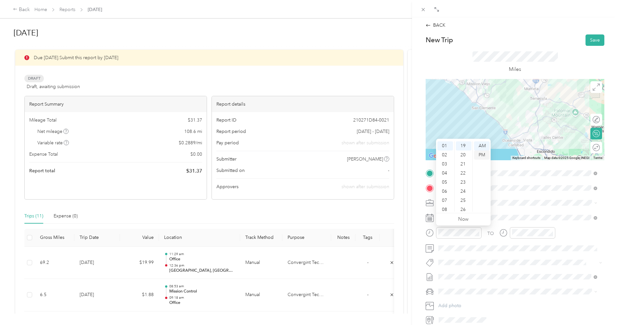
click at [483, 155] on div "PM" at bounding box center [482, 155] width 16 height 9
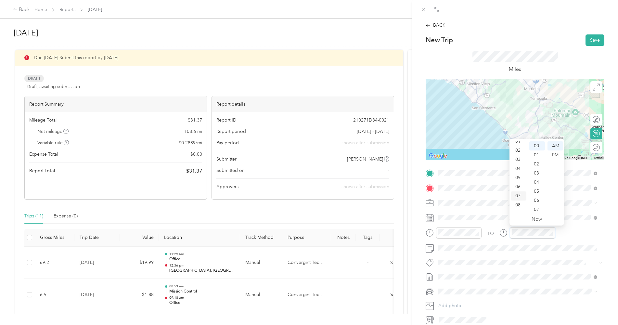
scroll to position [0, 0]
click at [518, 171] on div "03" at bounding box center [519, 173] width 16 height 9
click at [535, 185] on div "04" at bounding box center [538, 182] width 16 height 9
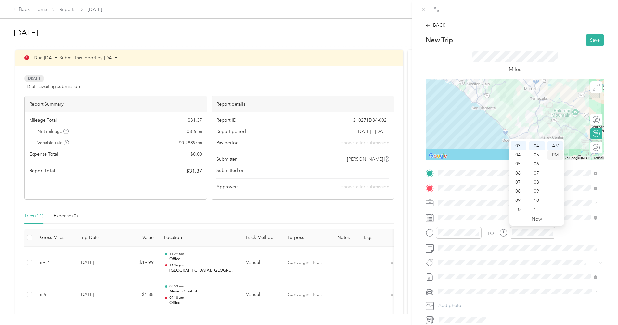
click at [555, 157] on div "PM" at bounding box center [556, 155] width 16 height 9
click at [562, 231] on div "TO" at bounding box center [515, 235] width 179 height 16
click at [588, 40] on button "Save" at bounding box center [595, 39] width 19 height 11
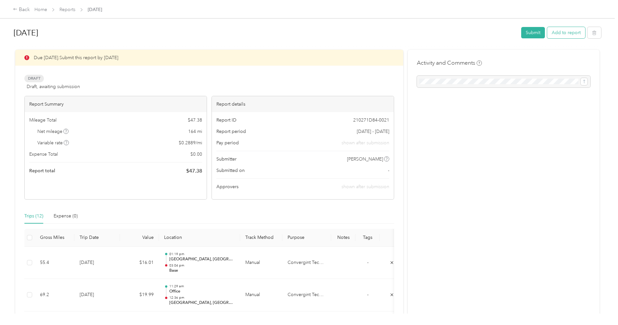
click at [567, 31] on button "Add to report" at bounding box center [566, 32] width 38 height 11
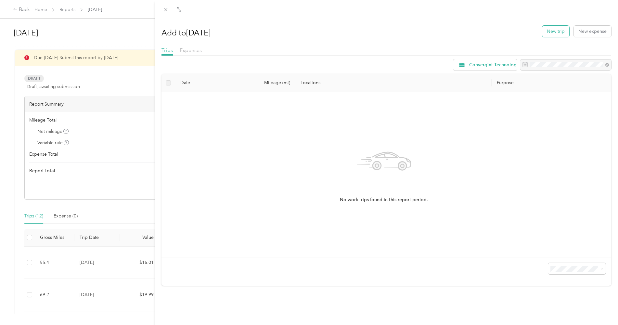
click at [555, 31] on button "New trip" at bounding box center [556, 31] width 27 height 11
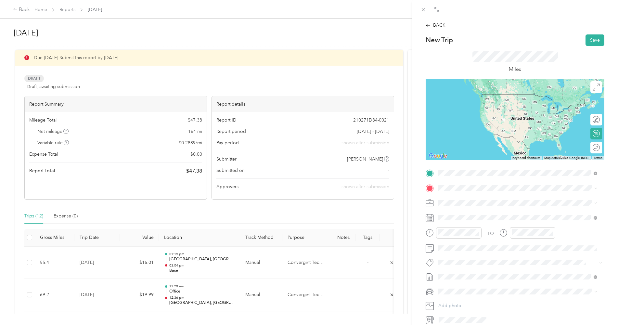
click at [460, 202] on div "Base [STREET_ADDRESS][PERSON_NAME], [GEOGRAPHIC_DATA], [GEOGRAPHIC_DATA], [GEOG…" at bounding box center [523, 206] width 144 height 20
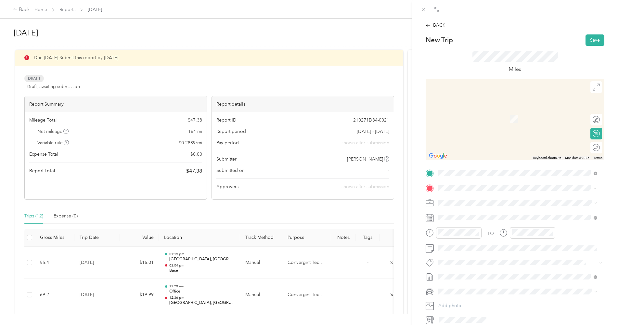
click at [457, 212] on strong "Kearny" at bounding box center [458, 214] width 15 height 6
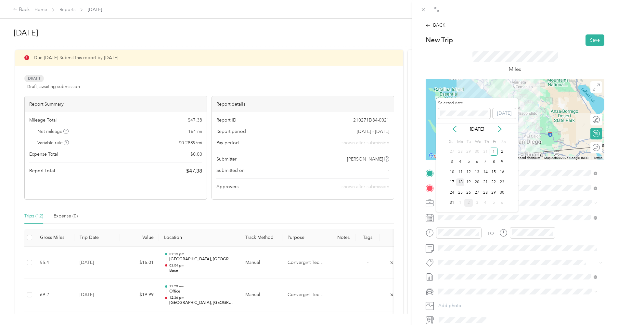
click at [460, 184] on div "18" at bounding box center [460, 182] width 8 height 8
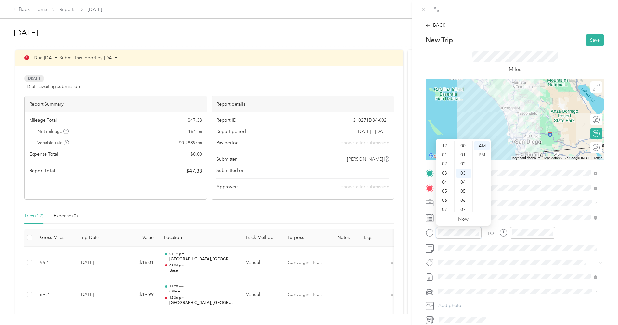
scroll to position [27, 0]
click at [444, 172] on div "07" at bounding box center [446, 170] width 16 height 9
click at [446, 162] on div "06" at bounding box center [446, 161] width 16 height 9
click at [463, 182] on div "31" at bounding box center [464, 183] width 16 height 9
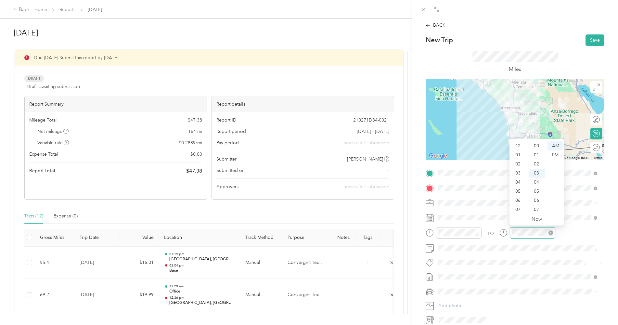
scroll to position [39, 0]
click at [517, 170] on div "07" at bounding box center [519, 170] width 16 height 9
click at [537, 165] on div "17" at bounding box center [538, 165] width 16 height 9
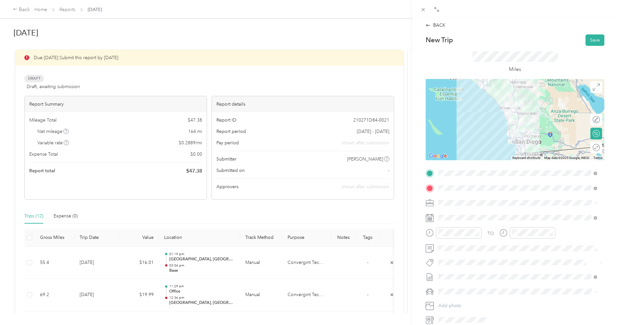
click at [567, 233] on div "TO" at bounding box center [515, 235] width 179 height 16
click at [588, 41] on button "Save" at bounding box center [595, 39] width 19 height 11
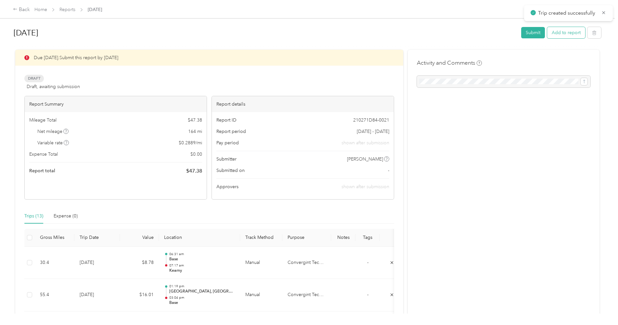
click at [564, 31] on button "Add to report" at bounding box center [566, 32] width 38 height 11
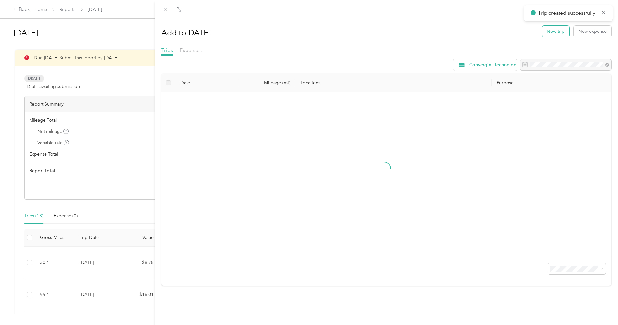
click at [551, 28] on button "New trip" at bounding box center [556, 31] width 27 height 11
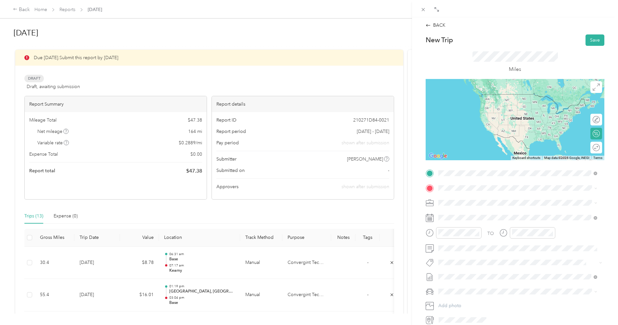
click at [473, 206] on span "[STREET_ADDRESS]" at bounding box center [471, 206] width 41 height 6
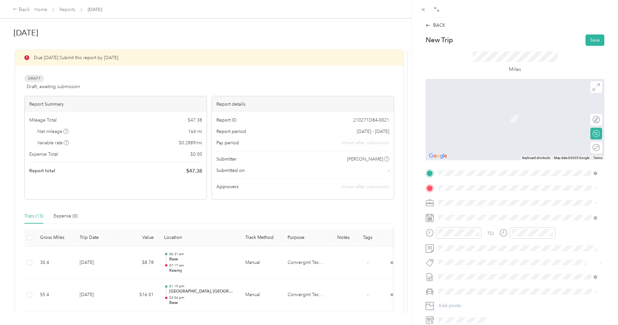
click at [469, 213] on div "Office" at bounding box center [471, 214] width 41 height 6
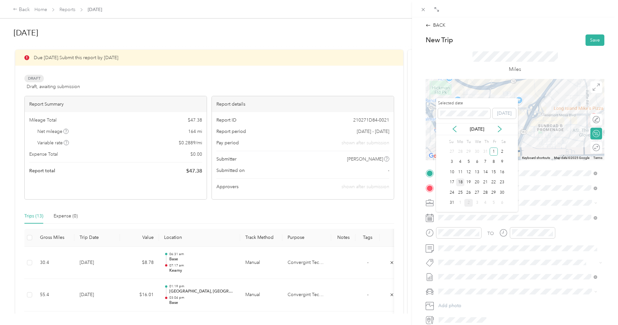
click at [460, 181] on div "18" at bounding box center [460, 182] width 8 height 8
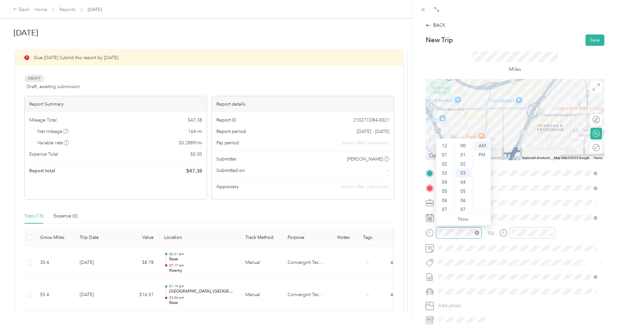
scroll to position [39, 0]
click at [447, 182] on div "08" at bounding box center [446, 179] width 16 height 9
click at [464, 157] on div "04" at bounding box center [464, 155] width 16 height 9
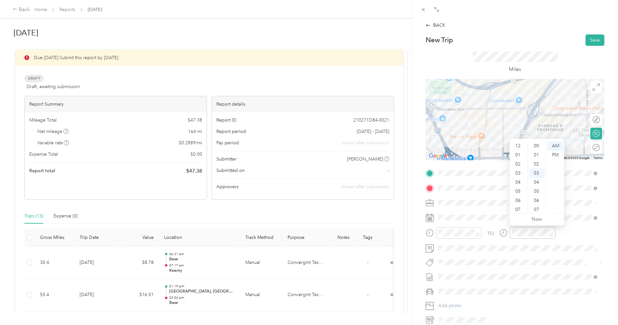
scroll to position [27, 0]
click at [520, 179] on div "08" at bounding box center [519, 179] width 16 height 9
click at [537, 202] on div "21" at bounding box center [538, 201] width 16 height 9
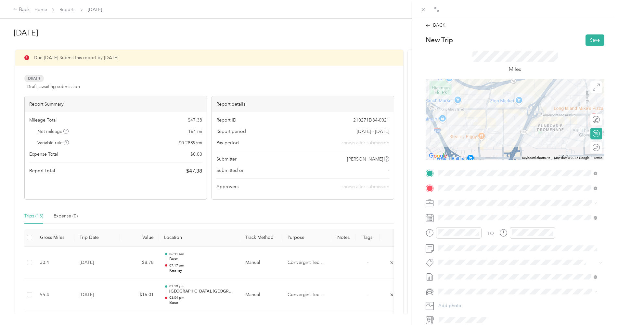
click at [565, 230] on div "TO" at bounding box center [515, 235] width 179 height 16
click at [590, 44] on button "Save" at bounding box center [595, 39] width 19 height 11
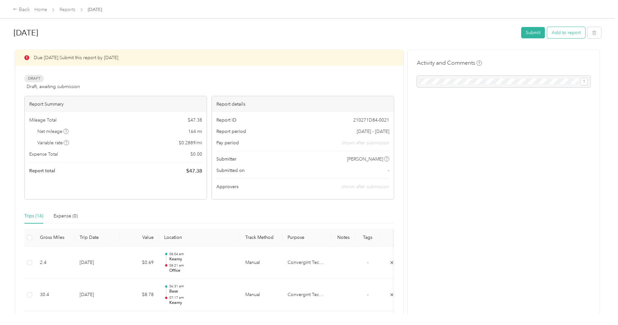
click at [563, 30] on button "Add to report" at bounding box center [566, 32] width 38 height 11
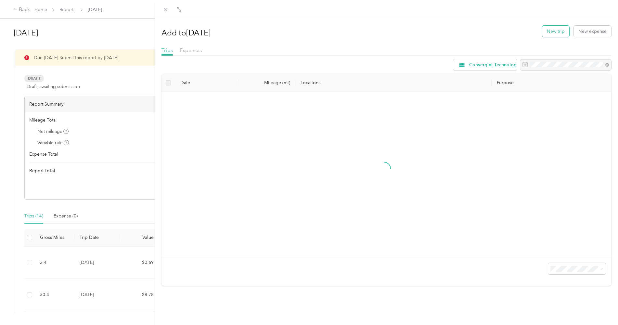
click at [557, 31] on button "New trip" at bounding box center [556, 31] width 27 height 11
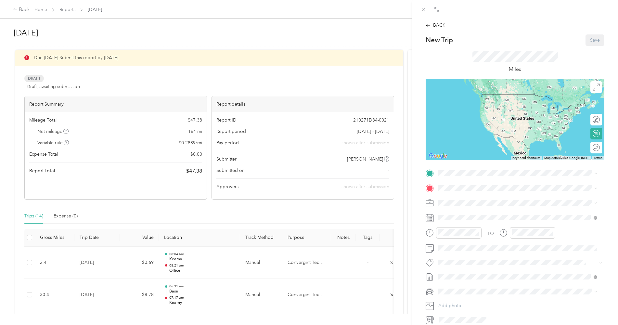
click at [464, 202] on div "Office [STREET_ADDRESS]" at bounding box center [471, 203] width 41 height 14
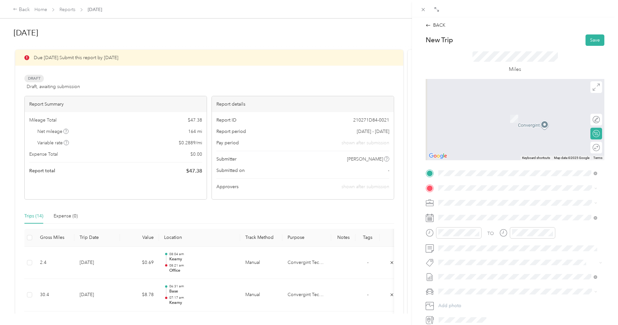
click at [470, 213] on span "[STREET_ADDRESS][US_STATE]" at bounding box center [483, 210] width 65 height 6
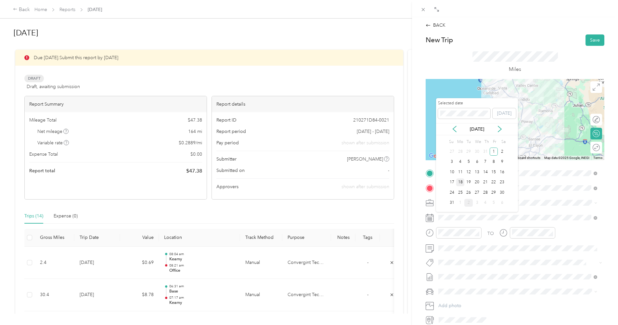
click at [460, 184] on div "18" at bounding box center [460, 182] width 8 height 8
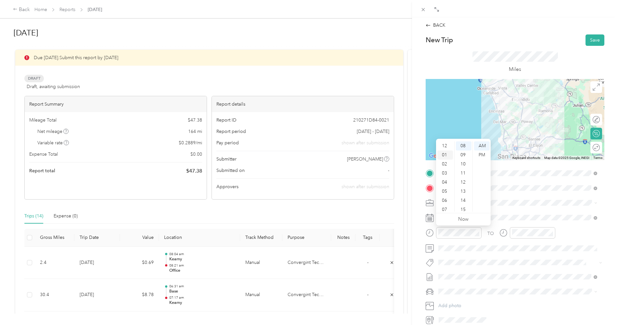
click at [444, 155] on div "01" at bounding box center [446, 155] width 16 height 9
click at [445, 147] on div "12" at bounding box center [446, 145] width 16 height 9
click at [465, 173] on div "11" at bounding box center [464, 173] width 16 height 9
click at [481, 156] on div "PM" at bounding box center [482, 155] width 16 height 9
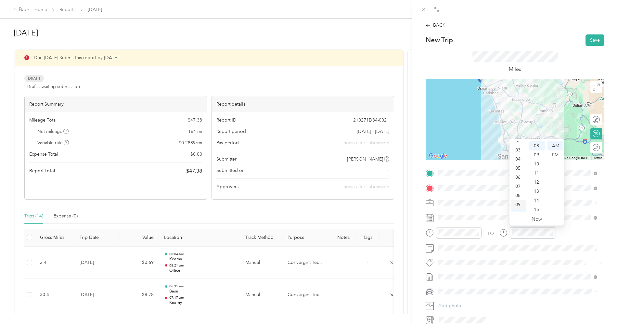
scroll to position [0, 0]
click at [518, 148] on div "12" at bounding box center [519, 145] width 16 height 9
click at [535, 193] on div "37" at bounding box center [538, 193] width 16 height 9
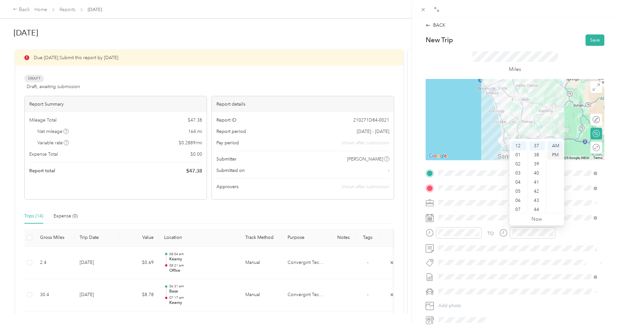
click at [556, 156] on div "PM" at bounding box center [556, 155] width 16 height 9
click at [567, 235] on div "TO" at bounding box center [515, 235] width 179 height 16
click at [590, 41] on button "Save" at bounding box center [595, 39] width 19 height 11
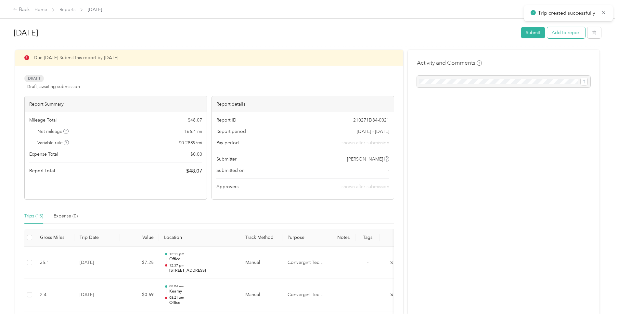
click at [565, 31] on button "Add to report" at bounding box center [566, 32] width 38 height 11
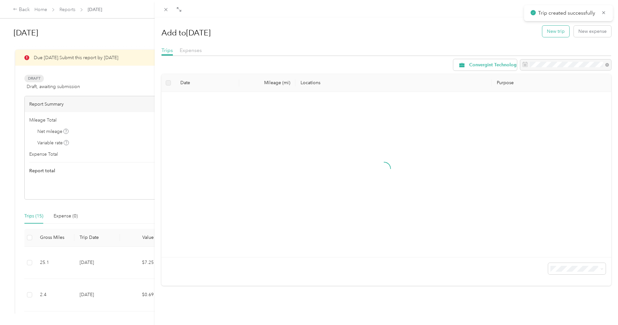
click at [546, 32] on button "New trip" at bounding box center [556, 31] width 27 height 11
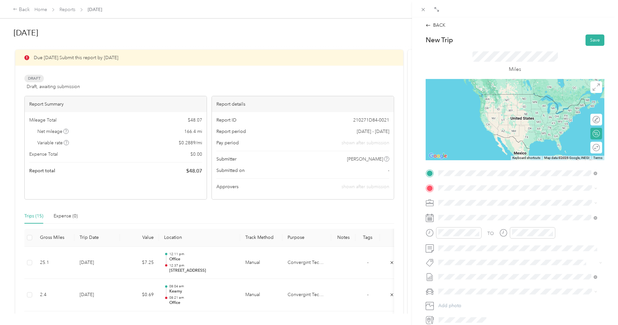
click at [459, 197] on span "[STREET_ADDRESS][US_STATE]" at bounding box center [483, 197] width 65 height 6
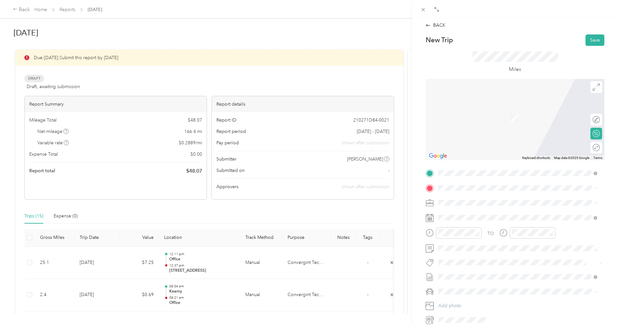
click at [459, 213] on strong "Office" at bounding box center [457, 214] width 13 height 6
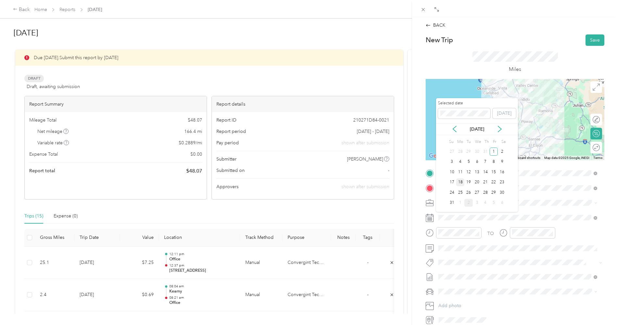
click at [461, 184] on div "18" at bounding box center [460, 182] width 8 height 8
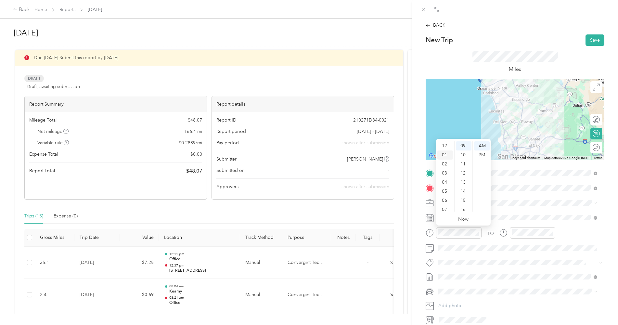
click at [446, 156] on div "01" at bounding box center [446, 155] width 16 height 9
click at [463, 200] on div "27" at bounding box center [464, 201] width 16 height 9
click at [482, 156] on div "PM" at bounding box center [482, 155] width 16 height 9
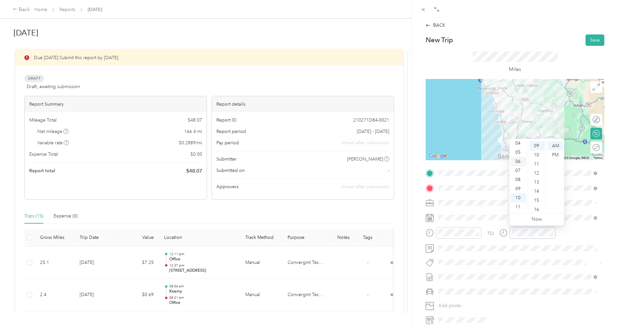
scroll to position [0, 0]
click at [518, 167] on div "02" at bounding box center [519, 164] width 16 height 9
click at [536, 185] on div "04" at bounding box center [538, 182] width 16 height 9
drag, startPoint x: 557, startPoint y: 155, endPoint x: 557, endPoint y: 174, distance: 18.5
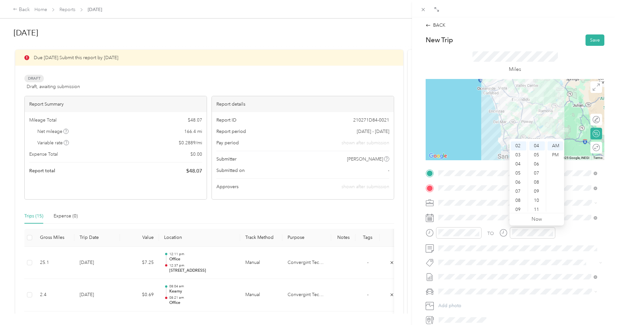
click at [557, 156] on div "PM" at bounding box center [556, 155] width 16 height 9
click at [564, 234] on div "TO" at bounding box center [515, 235] width 179 height 16
click at [592, 42] on button "Save" at bounding box center [595, 39] width 19 height 11
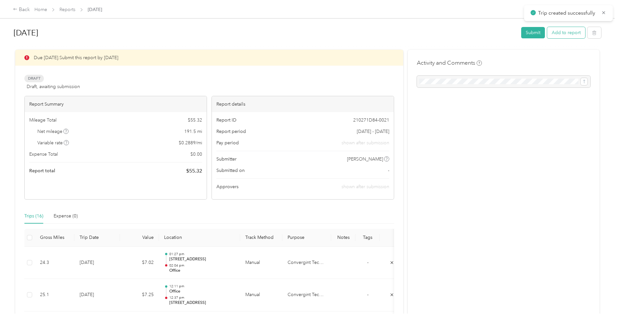
click at [562, 33] on button "Add to report" at bounding box center [566, 32] width 38 height 11
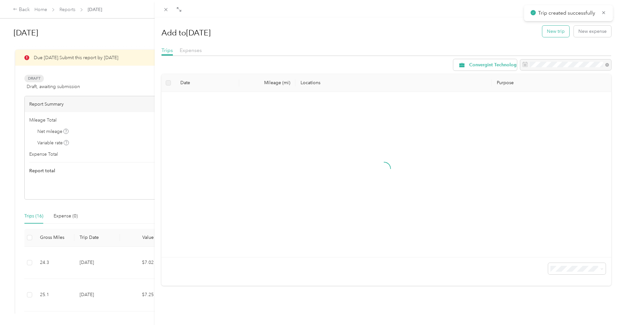
click at [551, 33] on button "New trip" at bounding box center [556, 31] width 27 height 11
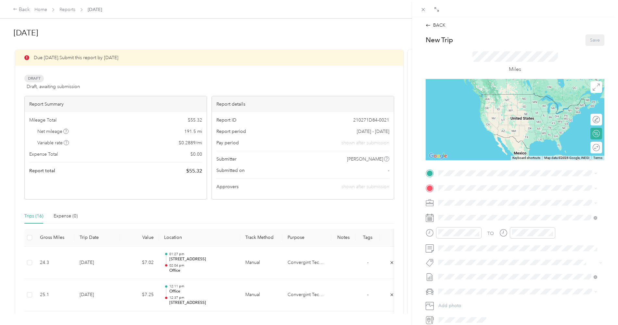
click at [459, 202] on div "Office [STREET_ADDRESS]" at bounding box center [471, 201] width 41 height 14
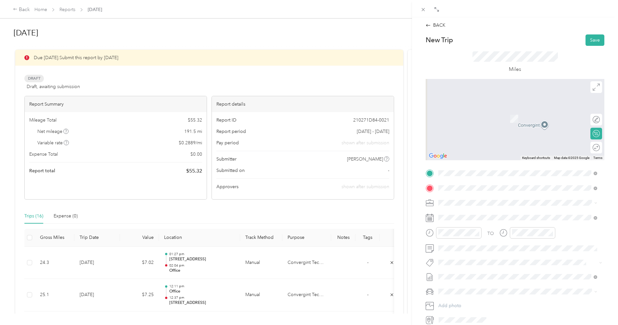
click at [456, 216] on div "Kearny [STREET_ADDRESS]" at bounding box center [471, 218] width 41 height 14
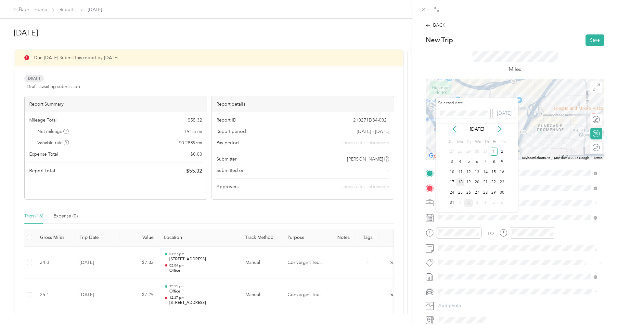
click at [461, 184] on div "18" at bounding box center [460, 182] width 8 height 8
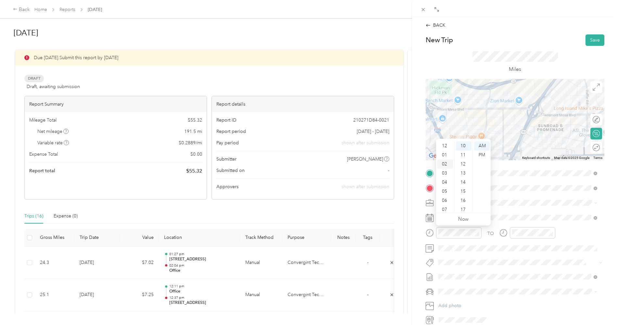
click at [446, 165] on div "02" at bounding box center [446, 164] width 16 height 9
click at [462, 202] on div "28" at bounding box center [464, 201] width 16 height 9
click at [481, 155] on div "PM" at bounding box center [482, 155] width 16 height 9
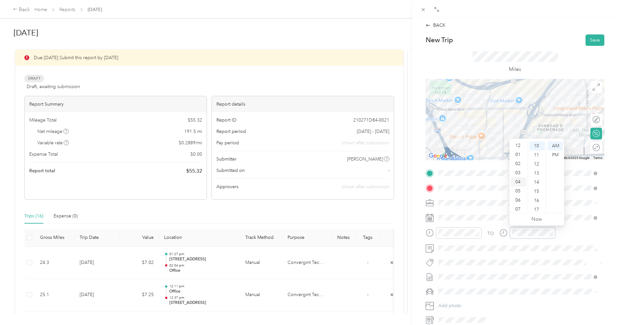
scroll to position [0, 0]
click at [517, 166] on div "02" at bounding box center [519, 164] width 16 height 9
click at [537, 167] on div "36" at bounding box center [538, 165] width 16 height 9
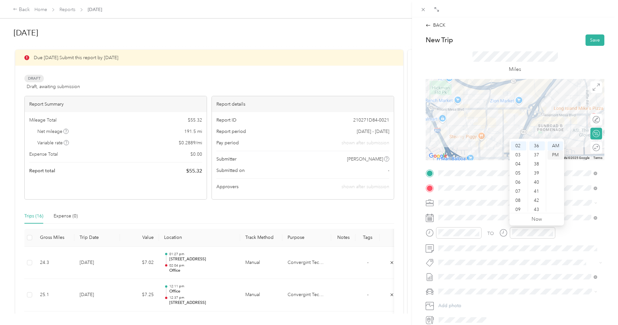
click at [553, 156] on div "PM" at bounding box center [556, 155] width 16 height 9
click at [563, 234] on div "TO" at bounding box center [515, 235] width 179 height 16
click at [590, 42] on button "Save" at bounding box center [595, 39] width 19 height 11
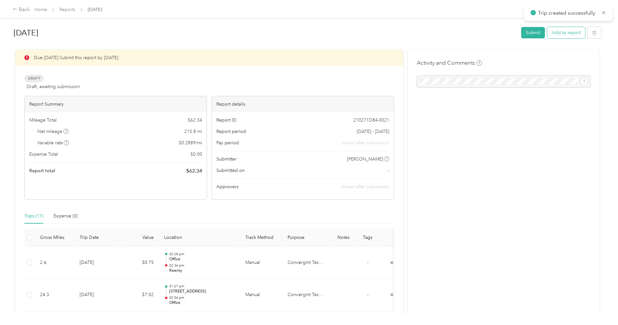
click at [562, 32] on button "Add to report" at bounding box center [566, 32] width 38 height 11
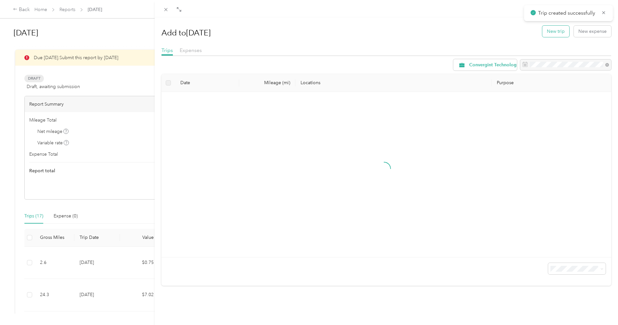
click at [549, 33] on button "New trip" at bounding box center [556, 31] width 27 height 11
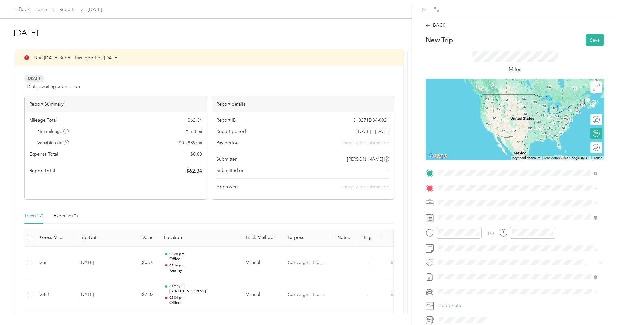
click at [460, 198] on strong "Kearny" at bounding box center [458, 199] width 15 height 6
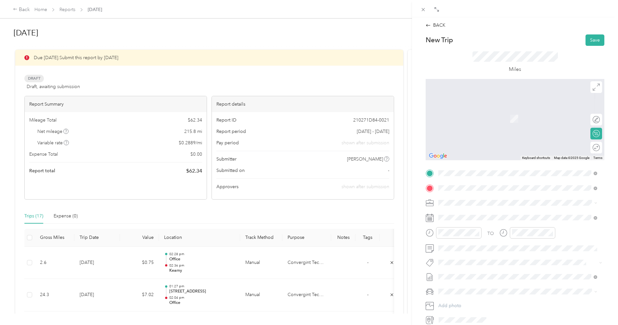
click at [459, 215] on div "Base [STREET_ADDRESS][PERSON_NAME], [GEOGRAPHIC_DATA], [GEOGRAPHIC_DATA], [GEOG…" at bounding box center [523, 221] width 144 height 20
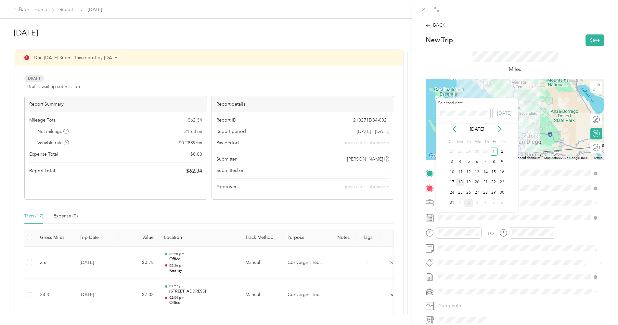
click at [460, 182] on div "18" at bounding box center [460, 182] width 8 height 8
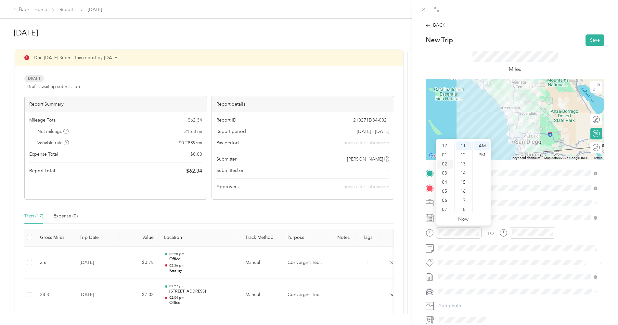
click at [445, 165] on div "02" at bounding box center [446, 164] width 16 height 9
click at [464, 202] on div "41" at bounding box center [464, 202] width 16 height 9
click at [484, 157] on div "PM" at bounding box center [482, 155] width 16 height 9
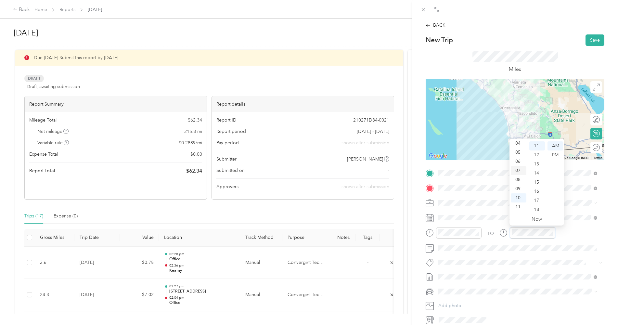
scroll to position [0, 0]
click at [520, 174] on div "03" at bounding box center [519, 173] width 16 height 9
click at [536, 196] on div "52" at bounding box center [538, 194] width 16 height 9
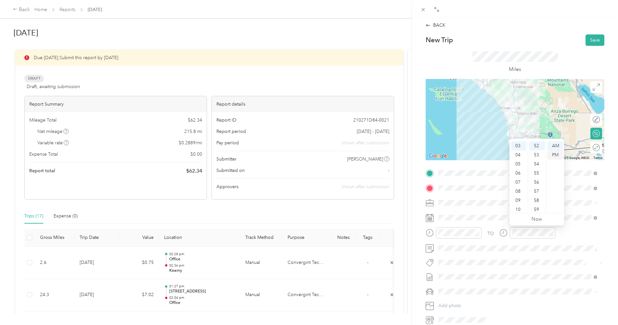
click at [558, 154] on div "PM" at bounding box center [556, 155] width 16 height 9
click at [559, 232] on div "TO" at bounding box center [515, 235] width 179 height 16
click at [589, 41] on button "Save" at bounding box center [595, 39] width 19 height 11
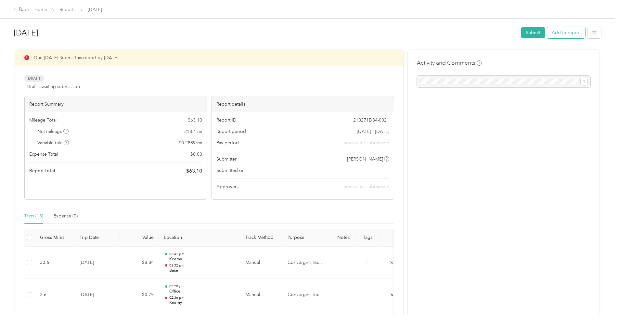
click at [566, 34] on button "Add to report" at bounding box center [566, 32] width 38 height 11
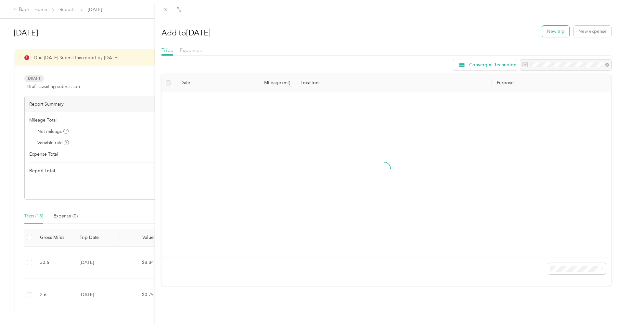
click at [557, 33] on button "New trip" at bounding box center [556, 31] width 27 height 11
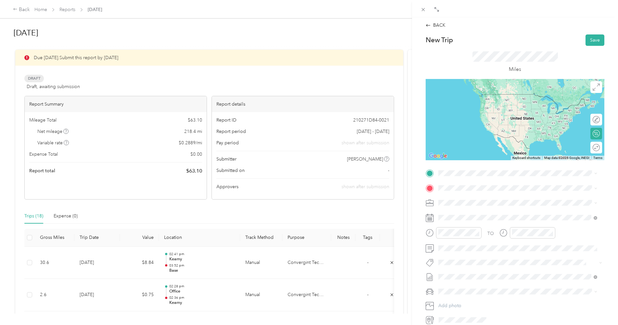
click at [458, 202] on div "Base [STREET_ADDRESS][PERSON_NAME], [GEOGRAPHIC_DATA], [GEOGRAPHIC_DATA], [GEOG…" at bounding box center [523, 205] width 144 height 20
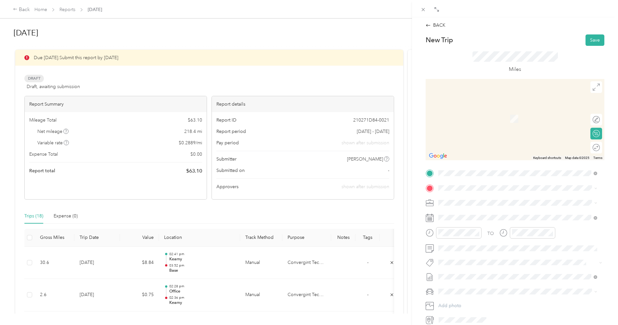
click at [468, 227] on span "[STREET_ADDRESS][US_STATE]" at bounding box center [483, 224] width 65 height 6
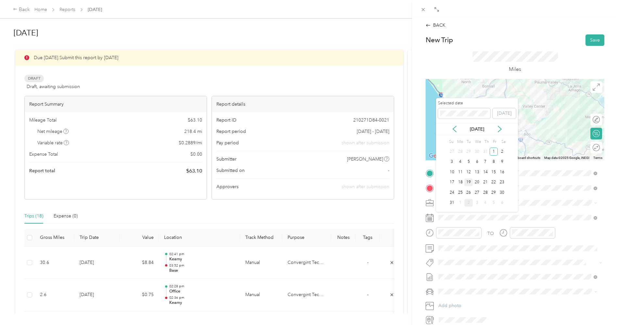
click at [469, 182] on div "19" at bounding box center [469, 182] width 8 height 8
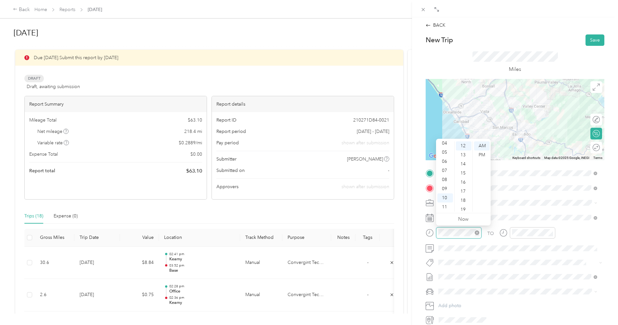
scroll to position [109, 0]
click at [446, 170] on div "07" at bounding box center [446, 170] width 16 height 9
click at [464, 166] on div "14" at bounding box center [464, 164] width 16 height 9
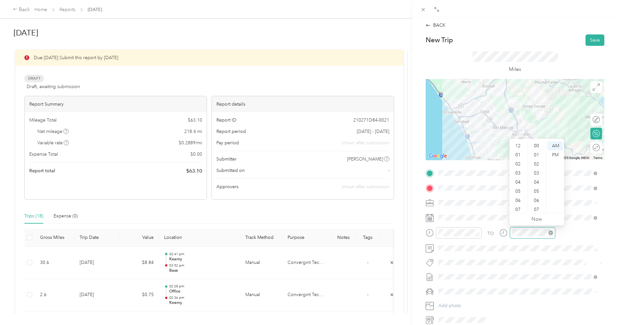
scroll to position [39, 0]
click at [518, 169] on div "07" at bounding box center [519, 170] width 16 height 9
click at [538, 157] on div "49" at bounding box center [538, 157] width 16 height 9
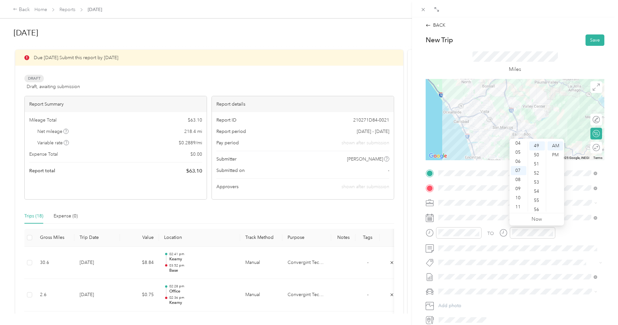
click at [562, 234] on div "TO" at bounding box center [515, 235] width 179 height 16
click at [593, 42] on button "Save" at bounding box center [595, 39] width 19 height 11
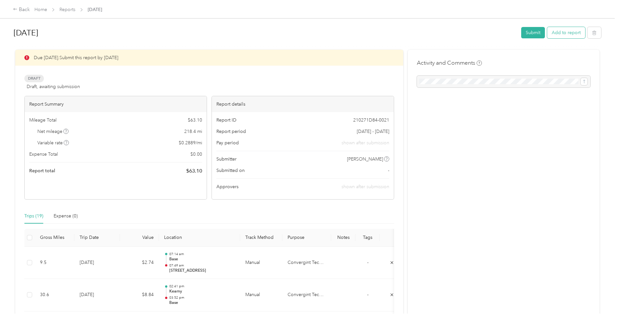
click at [559, 34] on button "Add to report" at bounding box center [566, 32] width 38 height 11
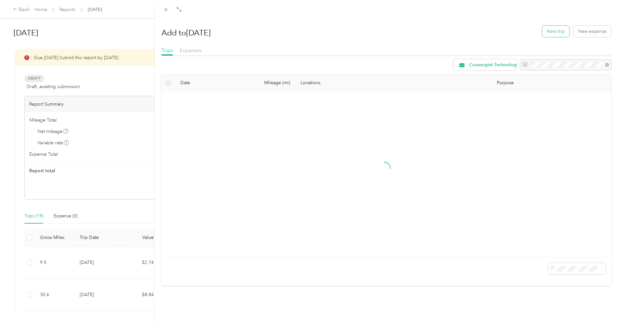
click at [549, 31] on button "New trip" at bounding box center [556, 31] width 27 height 11
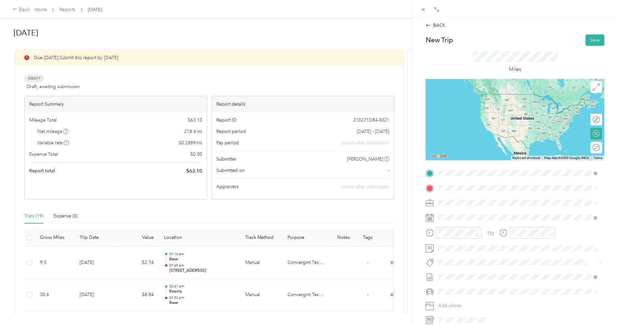
click at [481, 213] on span "[STREET_ADDRESS][US_STATE]" at bounding box center [483, 210] width 65 height 6
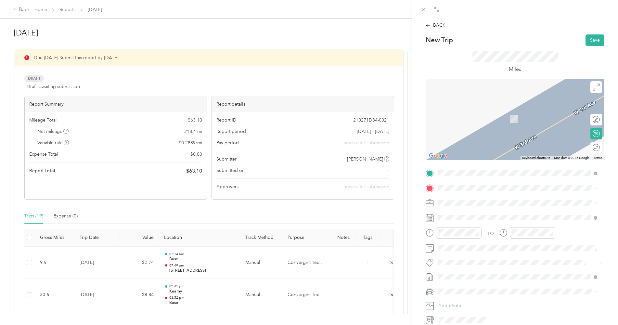
click at [454, 217] on div "Office [STREET_ADDRESS]" at bounding box center [471, 218] width 41 height 14
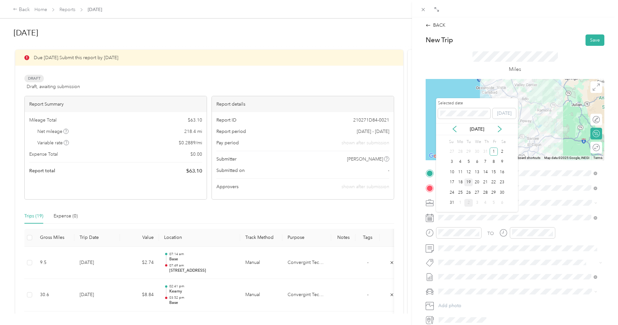
click at [469, 183] on div "19" at bounding box center [469, 182] width 8 height 8
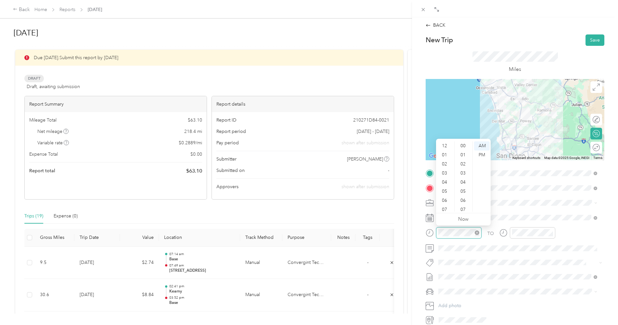
scroll to position [39, 0]
click at [445, 190] on div "09" at bounding box center [446, 188] width 16 height 9
click at [463, 210] on div "33" at bounding box center [464, 210] width 16 height 9
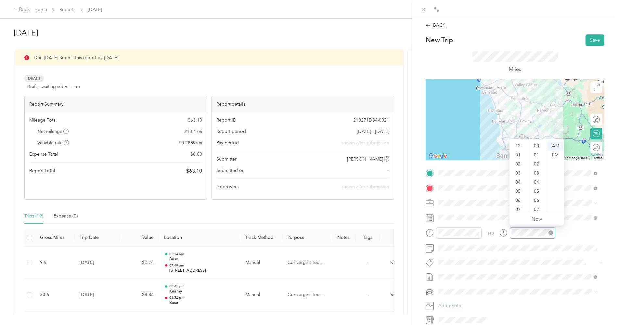
scroll to position [39, 0]
click at [589, 40] on button "Save" at bounding box center [595, 39] width 19 height 11
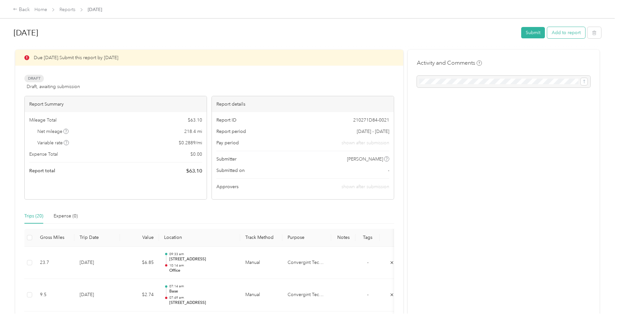
click at [560, 31] on button "Add to report" at bounding box center [566, 32] width 38 height 11
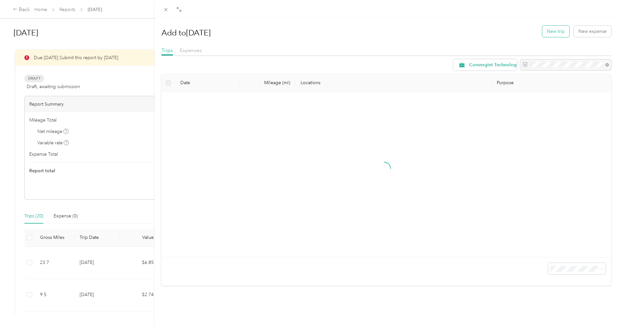
click at [551, 29] on button "New trip" at bounding box center [556, 31] width 27 height 11
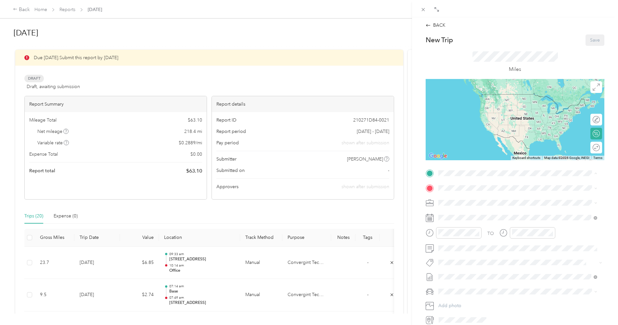
click at [456, 200] on strong "Office" at bounding box center [457, 199] width 13 height 6
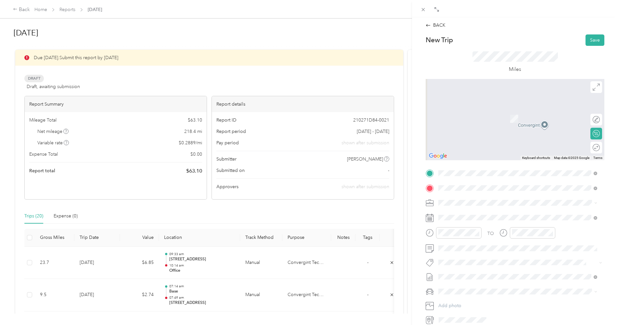
click at [459, 217] on div "Base [STREET_ADDRESS][PERSON_NAME], [GEOGRAPHIC_DATA], [GEOGRAPHIC_DATA], [GEOG…" at bounding box center [523, 221] width 144 height 20
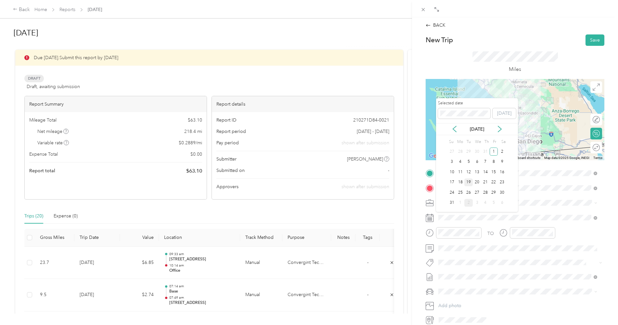
click at [471, 184] on div "19" at bounding box center [469, 182] width 8 height 8
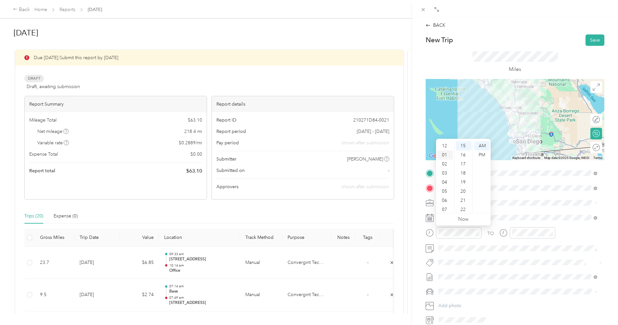
click at [446, 156] on div "01" at bounding box center [446, 155] width 16 height 9
click at [463, 156] on div "16" at bounding box center [464, 155] width 16 height 9
click at [481, 154] on div "PM" at bounding box center [482, 155] width 16 height 9
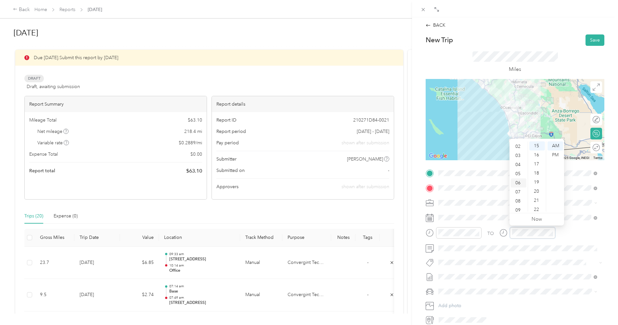
scroll to position [0, 0]
click at [517, 167] on div "02" at bounding box center [519, 164] width 16 height 9
click at [539, 201] on div "21" at bounding box center [538, 200] width 16 height 9
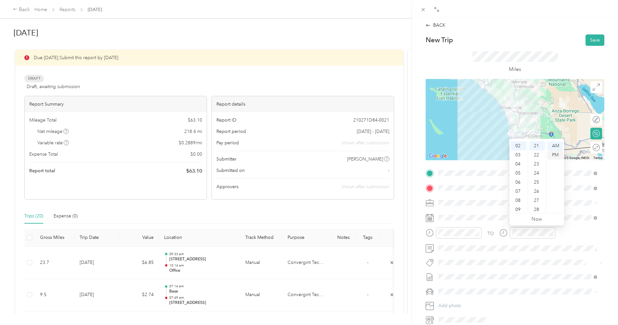
click at [556, 155] on div "PM" at bounding box center [556, 155] width 16 height 9
click at [561, 234] on div "TO" at bounding box center [515, 235] width 179 height 16
click at [589, 39] on button "Save" at bounding box center [595, 39] width 19 height 11
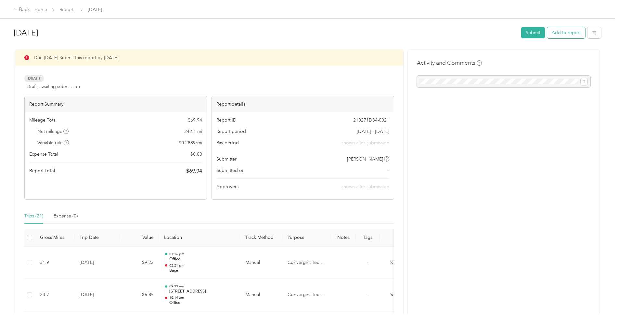
click at [564, 33] on button "Add to report" at bounding box center [566, 32] width 38 height 11
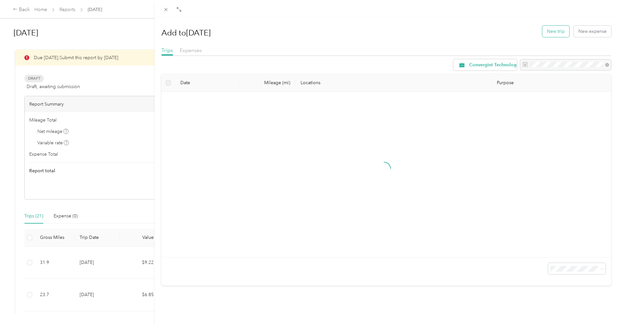
click at [555, 31] on button "New trip" at bounding box center [556, 31] width 27 height 11
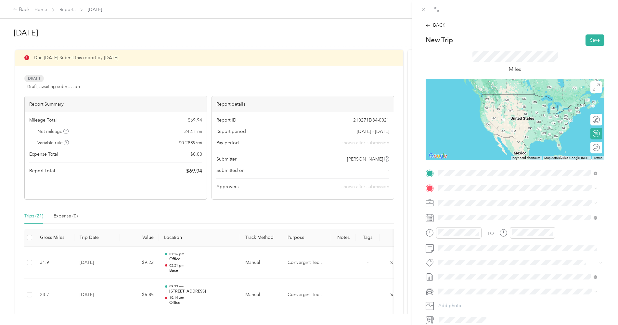
click at [465, 202] on div "Base [STREET_ADDRESS][PERSON_NAME], [GEOGRAPHIC_DATA], [GEOGRAPHIC_DATA], [GEOG…" at bounding box center [523, 206] width 144 height 20
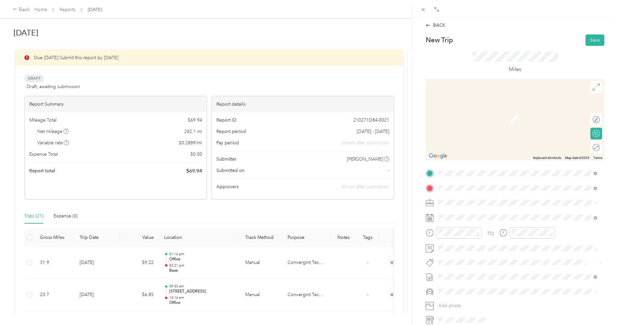
click at [461, 217] on div "Kearny [STREET_ADDRESS]" at bounding box center [471, 218] width 41 height 14
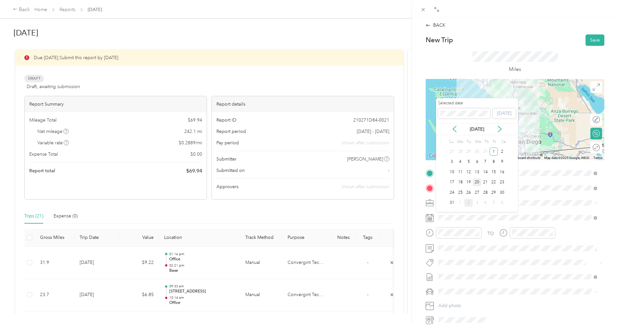
click at [476, 182] on div "20" at bounding box center [477, 182] width 8 height 8
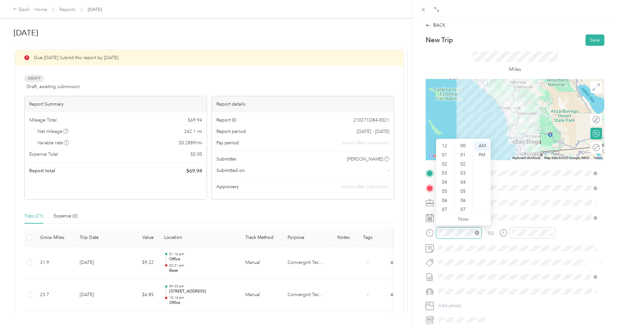
scroll to position [39, 0]
click at [445, 172] on div "07" at bounding box center [446, 170] width 16 height 9
click at [463, 154] on div "09" at bounding box center [464, 154] width 16 height 9
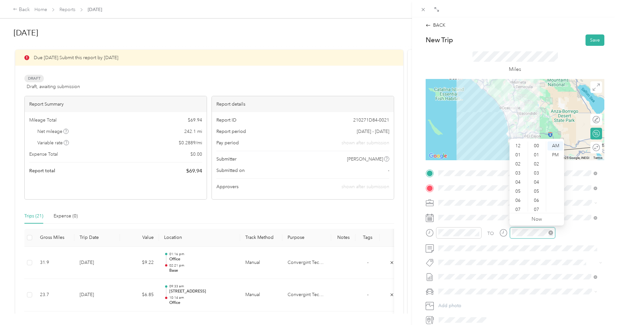
scroll to position [39, 0]
drag, startPoint x: 520, startPoint y: 171, endPoint x: 523, endPoint y: 175, distance: 5.3
click at [520, 171] on div "07" at bounding box center [519, 170] width 16 height 9
click at [537, 194] on div "49" at bounding box center [538, 193] width 16 height 9
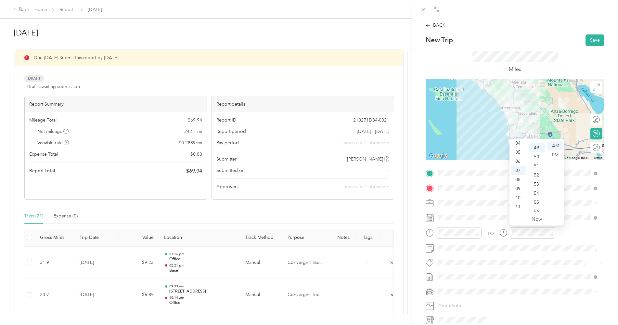
scroll to position [446, 0]
click at [565, 230] on div "TO" at bounding box center [515, 235] width 179 height 16
click at [592, 37] on button "Save" at bounding box center [595, 39] width 19 height 11
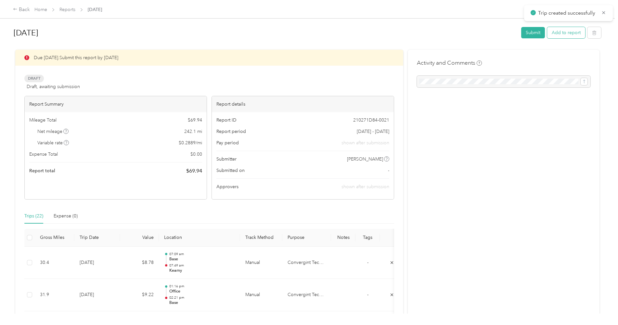
click at [566, 34] on button "Add to report" at bounding box center [566, 32] width 38 height 11
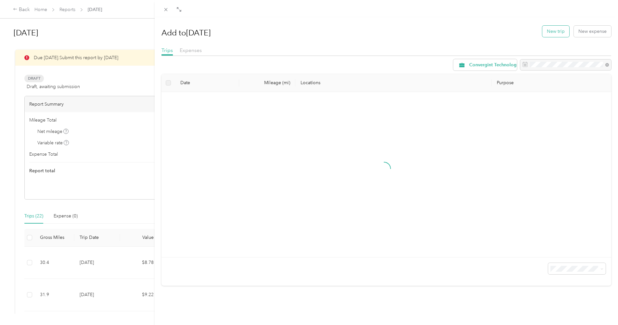
click at [549, 31] on button "New trip" at bounding box center [556, 31] width 27 height 11
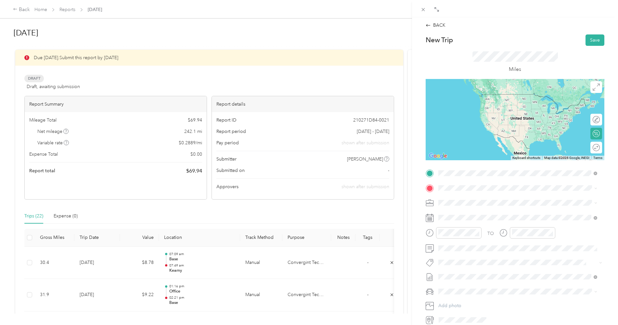
click at [458, 201] on div "Kearny [STREET_ADDRESS]" at bounding box center [471, 203] width 41 height 14
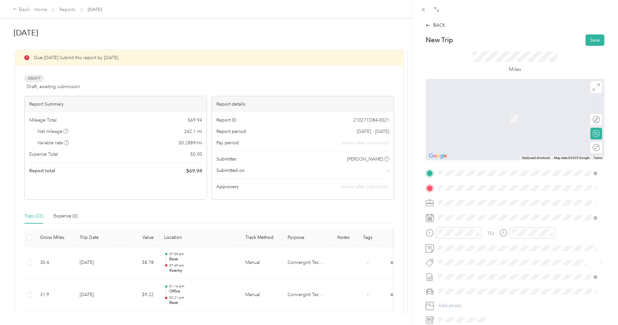
click at [459, 213] on strong "Office" at bounding box center [457, 212] width 13 height 6
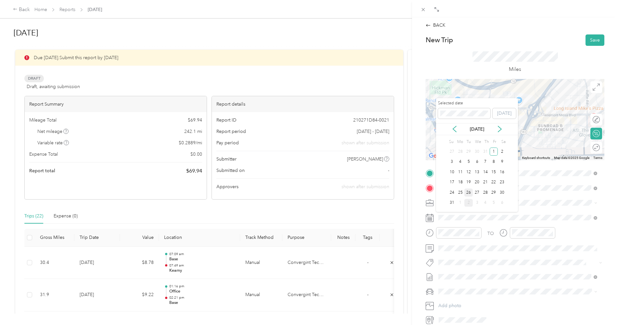
drag, startPoint x: 475, startPoint y: 183, endPoint x: 472, endPoint y: 192, distance: 9.9
click at [475, 183] on div "20" at bounding box center [477, 182] width 8 height 8
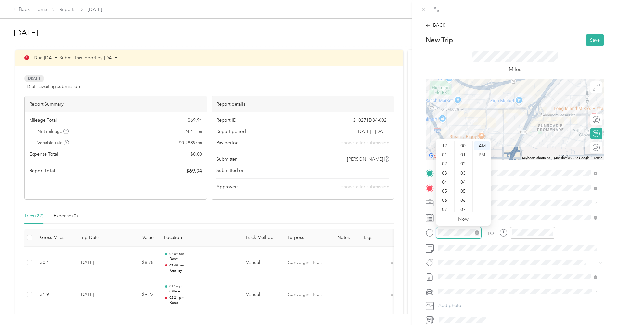
scroll to position [39, 0]
click at [445, 188] on div "09" at bounding box center [446, 188] width 16 height 9
click at [463, 155] on div "11" at bounding box center [464, 154] width 16 height 9
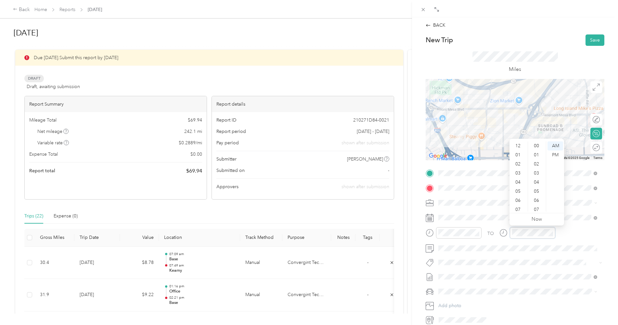
scroll to position [39, 0]
click at [518, 189] on div "09" at bounding box center [519, 188] width 16 height 9
click at [537, 164] on div "24" at bounding box center [538, 164] width 16 height 9
click at [574, 237] on div "TO" at bounding box center [515, 235] width 179 height 16
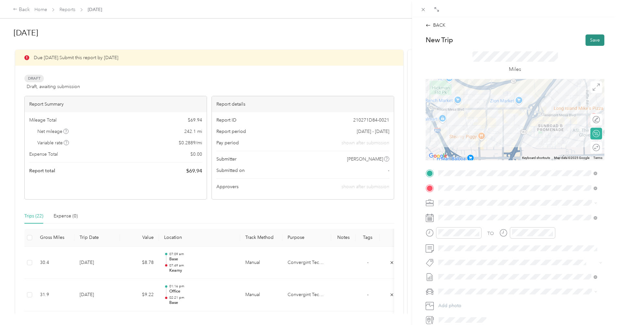
click at [590, 42] on button "Save" at bounding box center [595, 39] width 19 height 11
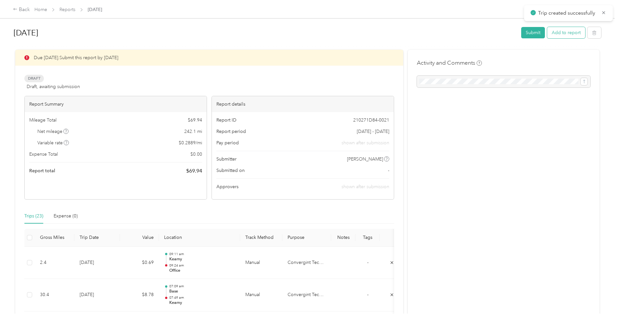
click at [559, 33] on button "Add to report" at bounding box center [566, 32] width 38 height 11
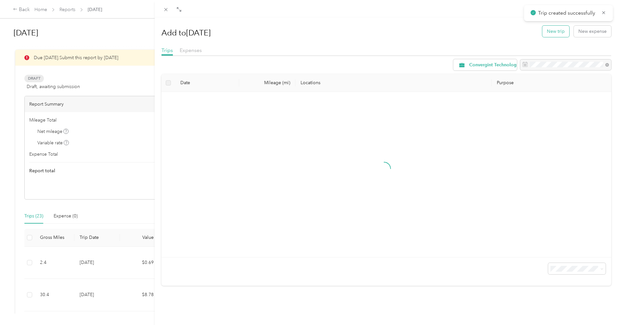
click at [555, 33] on button "New trip" at bounding box center [556, 31] width 27 height 11
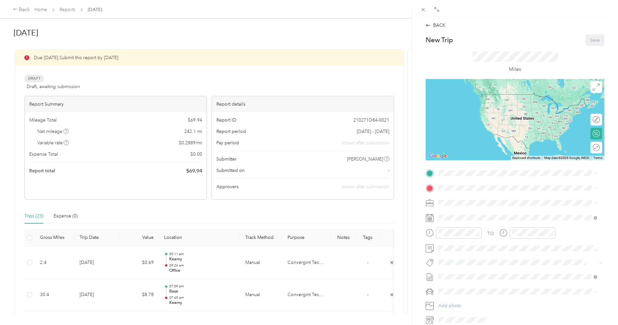
click at [463, 199] on strong "Office" at bounding box center [457, 199] width 13 height 6
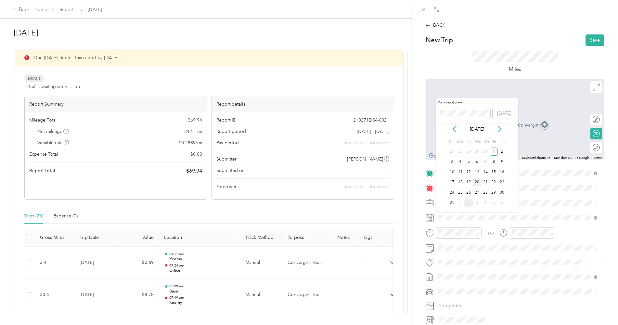
click at [477, 183] on div "20" at bounding box center [477, 182] width 8 height 8
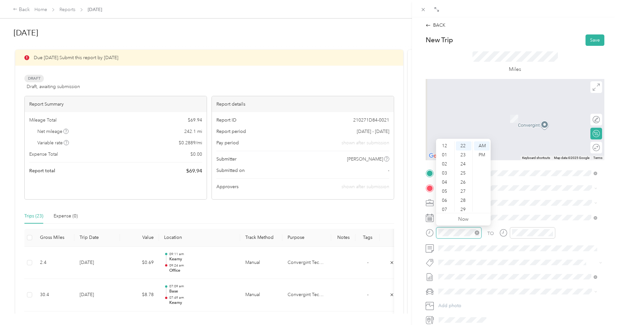
scroll to position [39, 0]
click at [446, 190] on div "09" at bounding box center [446, 188] width 16 height 9
click at [463, 175] on div "37" at bounding box center [464, 174] width 16 height 9
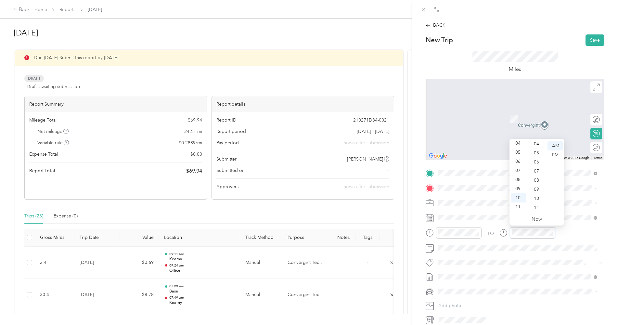
scroll to position [0, 0]
click at [537, 165] on div "02" at bounding box center [538, 164] width 16 height 9
click at [563, 232] on div "TO" at bounding box center [515, 235] width 179 height 16
click at [458, 211] on span "[STREET_ADDRESS][US_STATE]" at bounding box center [483, 210] width 65 height 6
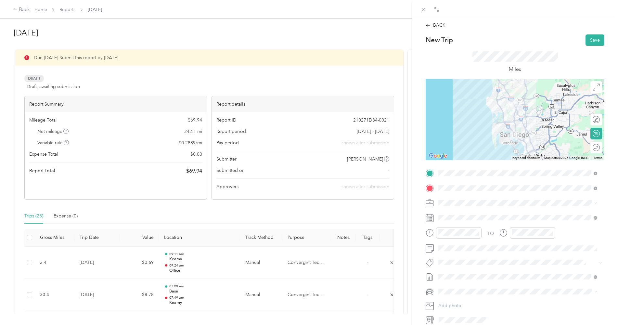
click at [504, 122] on div at bounding box center [515, 119] width 179 height 81
click at [529, 131] on div at bounding box center [515, 119] width 179 height 81
click at [527, 131] on div at bounding box center [515, 119] width 179 height 81
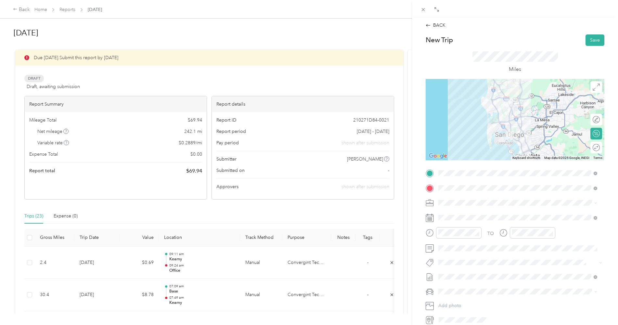
click at [498, 122] on div at bounding box center [515, 119] width 179 height 81
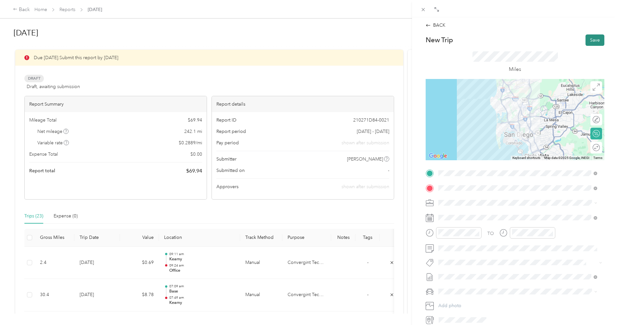
click at [590, 41] on button "Save" at bounding box center [595, 39] width 19 height 11
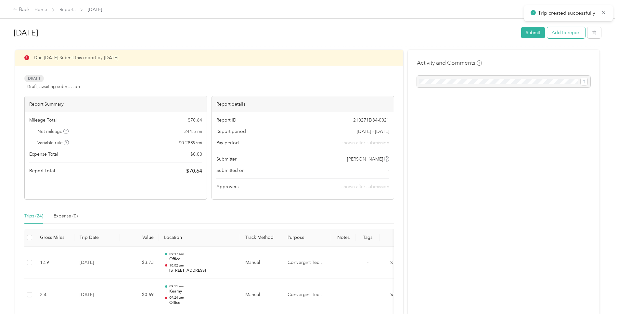
click at [559, 35] on button "Add to report" at bounding box center [566, 32] width 38 height 11
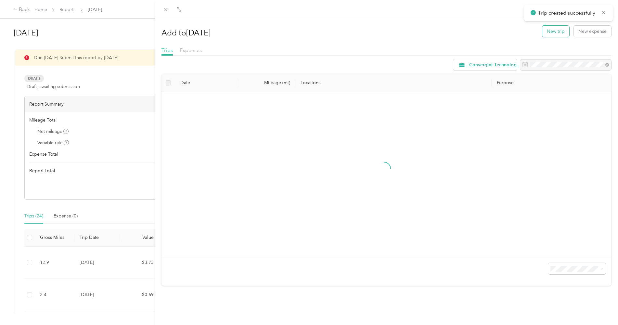
click at [549, 33] on button "New trip" at bounding box center [556, 31] width 27 height 11
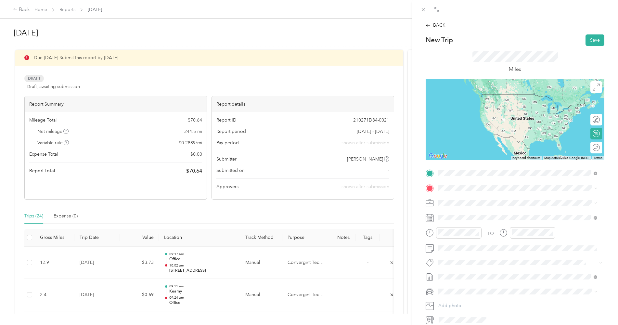
click at [460, 198] on span "[STREET_ADDRESS][US_STATE]" at bounding box center [483, 197] width 65 height 6
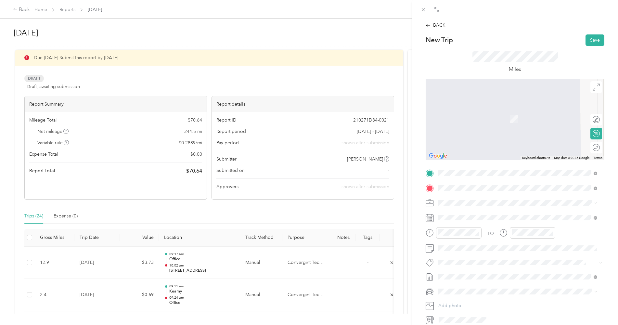
click at [458, 217] on div "Base [STREET_ADDRESS][PERSON_NAME], [GEOGRAPHIC_DATA], [GEOGRAPHIC_DATA], [GEOG…" at bounding box center [523, 221] width 144 height 20
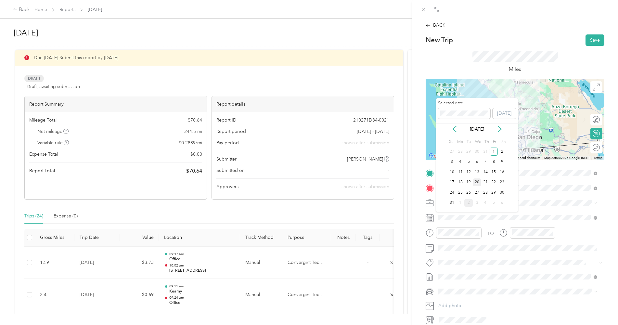
click at [477, 183] on div "20" at bounding box center [477, 182] width 8 height 8
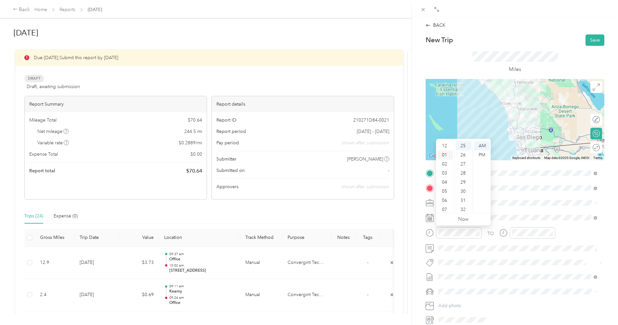
click at [447, 154] on div "01" at bounding box center [446, 155] width 16 height 9
click at [462, 155] on div "26" at bounding box center [464, 155] width 16 height 9
click at [480, 154] on div "PM" at bounding box center [482, 155] width 16 height 9
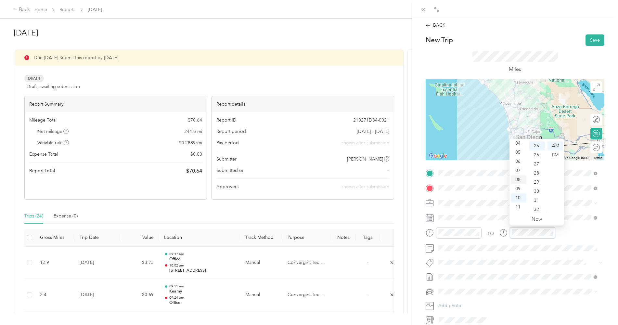
scroll to position [0, 0]
click at [518, 164] on div "02" at bounding box center [519, 164] width 16 height 9
click at [536, 172] on div "28" at bounding box center [538, 173] width 16 height 9
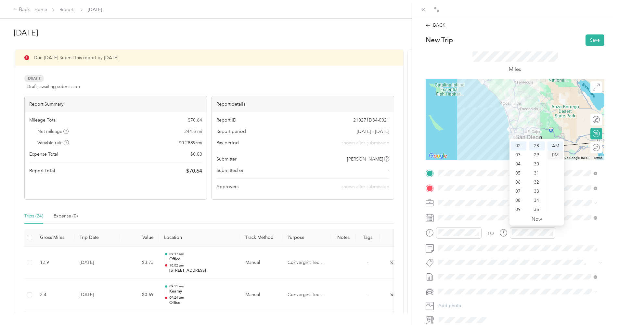
click at [555, 155] on div "PM" at bounding box center [556, 155] width 16 height 9
click at [563, 234] on div "TO" at bounding box center [515, 235] width 179 height 16
click at [591, 39] on button "Save" at bounding box center [595, 39] width 19 height 11
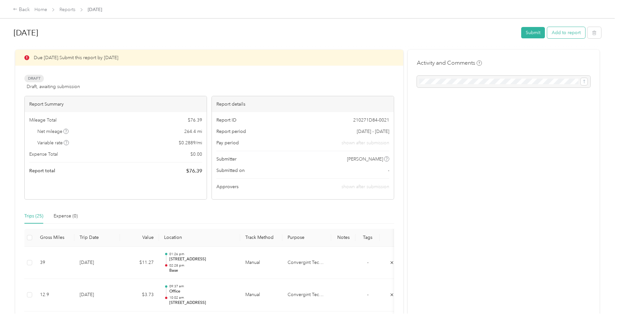
click at [558, 33] on button "Add to report" at bounding box center [566, 32] width 38 height 11
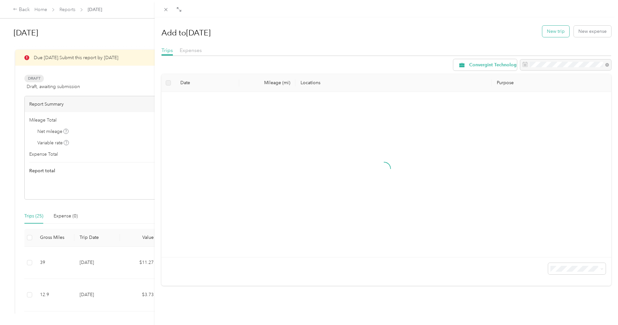
click at [553, 30] on button "New trip" at bounding box center [556, 31] width 27 height 11
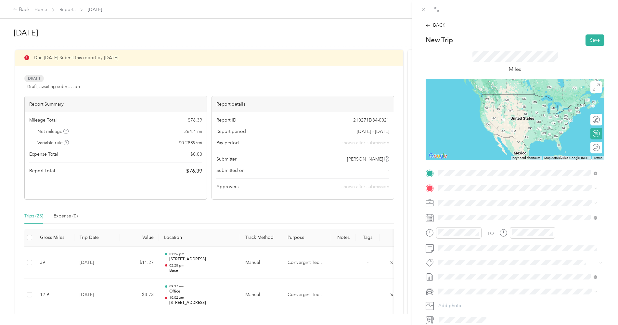
click at [459, 197] on strong "Base" at bounding box center [456, 199] width 10 height 6
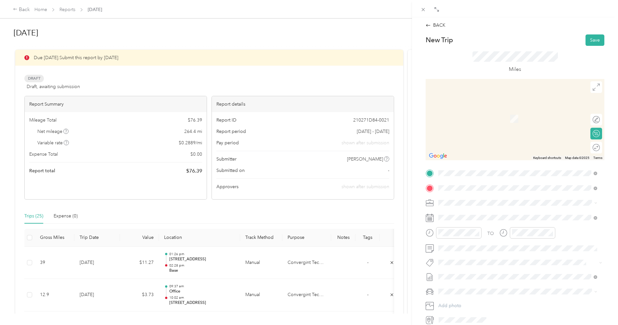
click at [463, 215] on span "[STREET_ADDRESS][US_STATE]" at bounding box center [483, 212] width 65 height 6
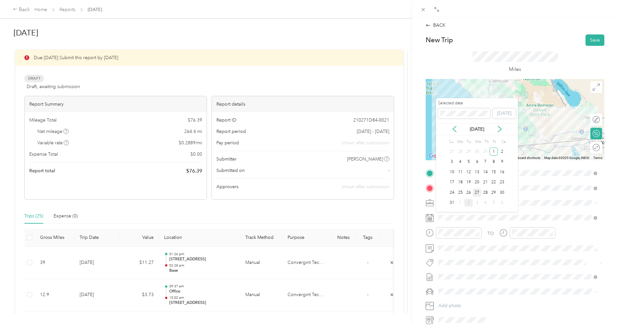
click at [478, 193] on div "27" at bounding box center [477, 193] width 8 height 8
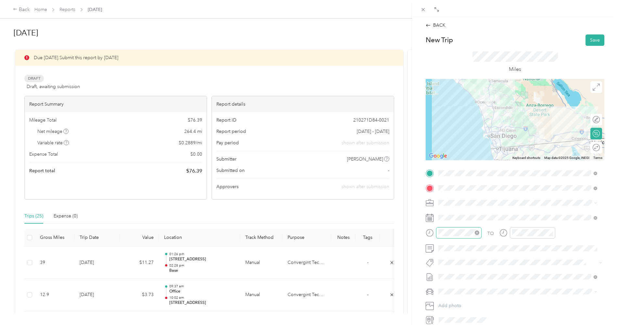
click at [438, 232] on div at bounding box center [459, 232] width 46 height 11
click at [445, 163] on div "06" at bounding box center [446, 161] width 16 height 9
click at [463, 191] on div "41" at bounding box center [464, 191] width 16 height 9
click at [519, 180] on div "08" at bounding box center [519, 179] width 16 height 9
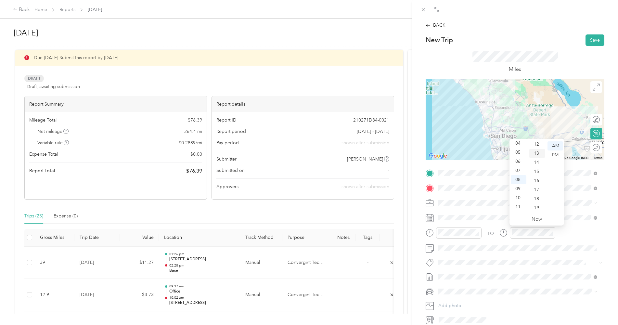
scroll to position [3, 0]
click at [535, 197] on div "06" at bounding box center [538, 197] width 16 height 9
click at [561, 234] on div "TO" at bounding box center [515, 235] width 179 height 16
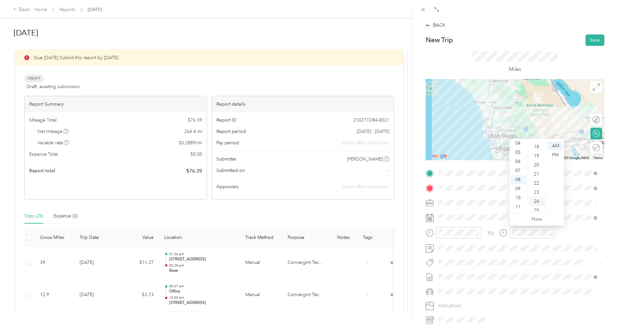
click at [537, 203] on div "24" at bounding box center [538, 201] width 16 height 9
click at [564, 235] on div "TO" at bounding box center [515, 235] width 179 height 16
click at [590, 41] on button "Save" at bounding box center [595, 39] width 19 height 11
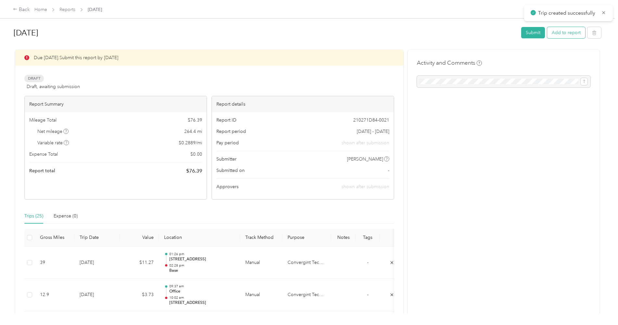
click at [564, 33] on button "Add to report" at bounding box center [566, 32] width 38 height 11
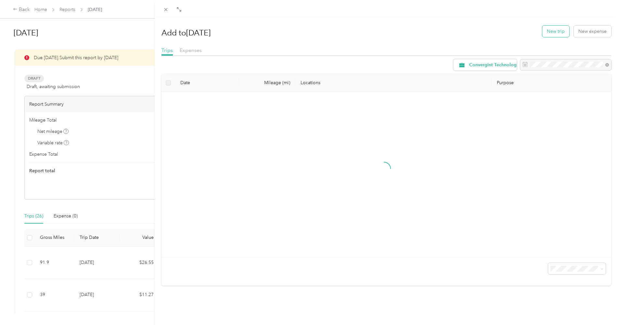
click at [552, 33] on button "New trip" at bounding box center [556, 31] width 27 height 11
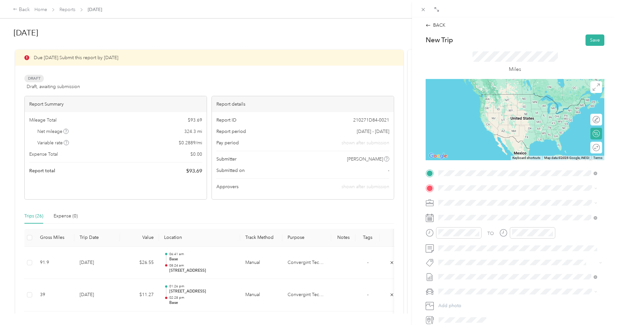
click at [466, 197] on span "[STREET_ADDRESS][US_STATE]" at bounding box center [483, 197] width 65 height 6
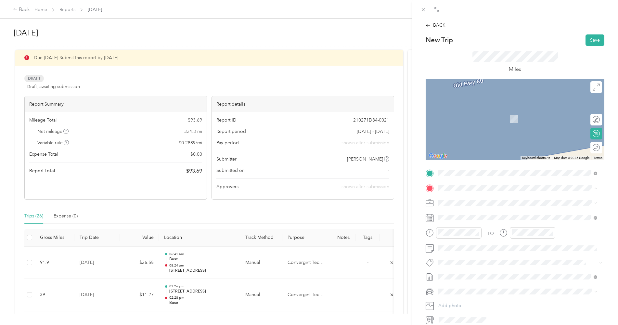
click at [458, 216] on div "Office [STREET_ADDRESS]" at bounding box center [471, 218] width 41 height 14
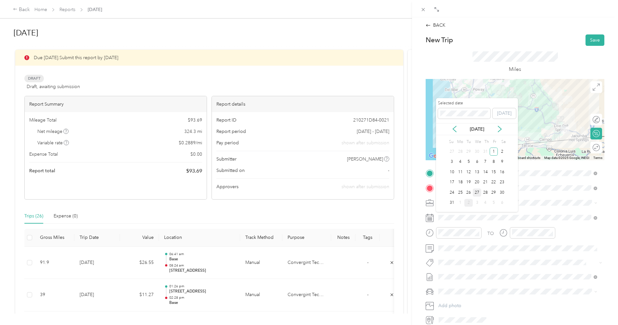
click at [475, 192] on div "27" at bounding box center [477, 193] width 8 height 8
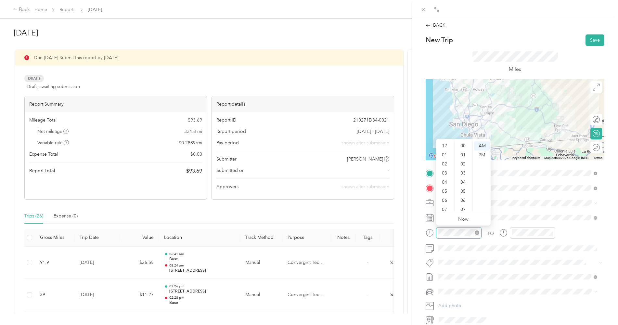
scroll to position [39, 0]
click at [447, 190] on div "09" at bounding box center [446, 188] width 16 height 9
click at [464, 166] on div "41" at bounding box center [464, 164] width 16 height 9
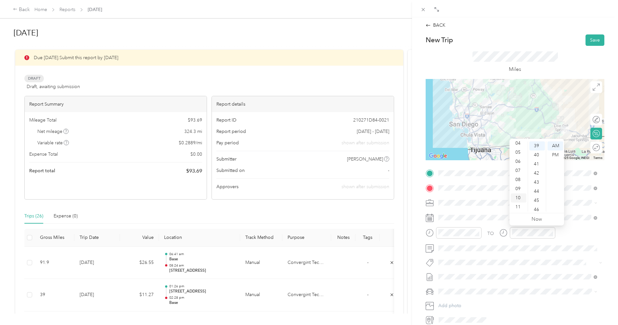
click at [519, 198] on div "10" at bounding box center [519, 197] width 16 height 9
click at [536, 202] on div "57" at bounding box center [538, 201] width 16 height 9
click at [562, 232] on div "TO" at bounding box center [515, 235] width 179 height 16
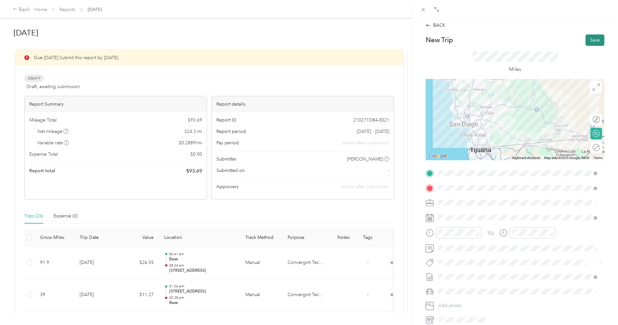
click at [589, 38] on button "Save" at bounding box center [595, 39] width 19 height 11
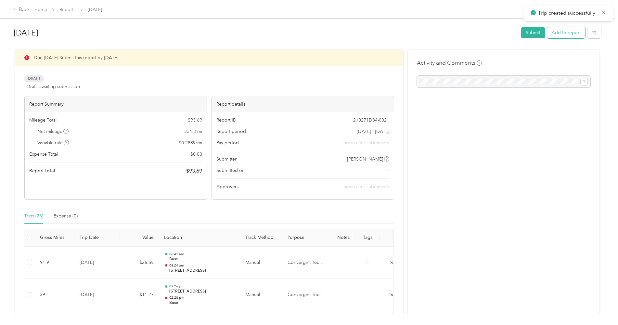
click at [559, 30] on button "Add to report" at bounding box center [566, 32] width 38 height 11
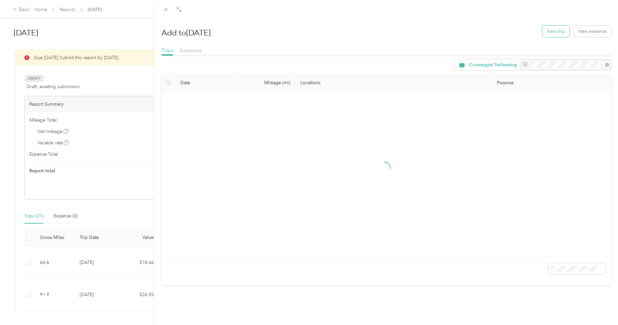
click at [550, 33] on button "New trip" at bounding box center [556, 31] width 27 height 11
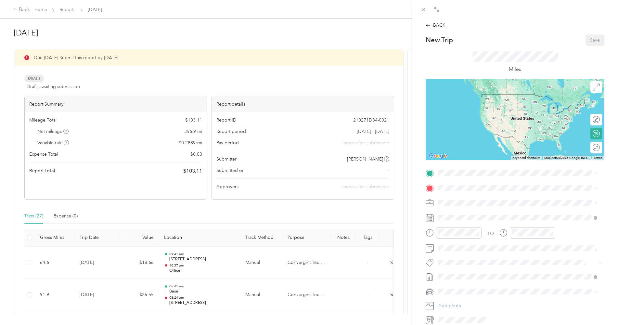
click at [460, 199] on strong "Office" at bounding box center [457, 199] width 13 height 6
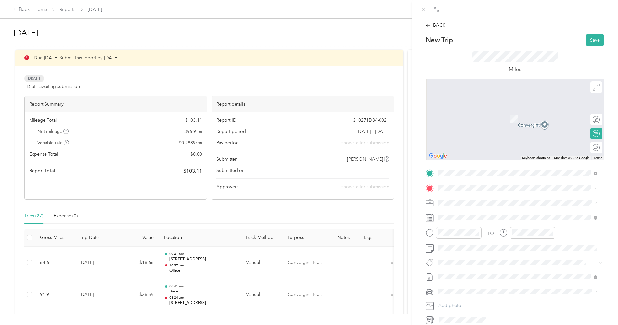
click at [463, 216] on div "Kearny [STREET_ADDRESS]" at bounding box center [471, 218] width 41 height 14
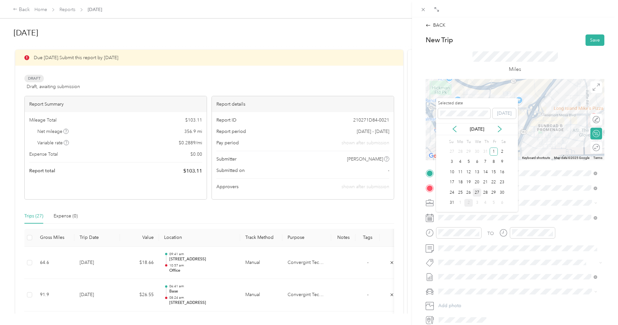
click at [477, 193] on div "27" at bounding box center [477, 193] width 8 height 8
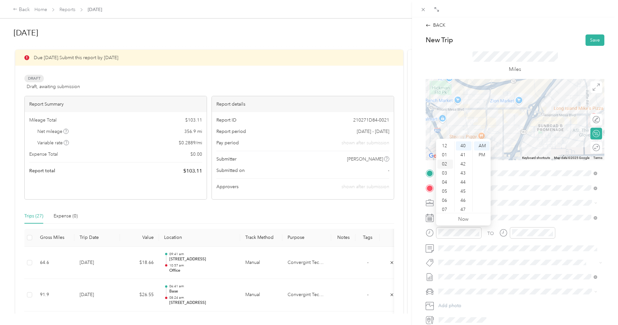
click at [444, 166] on div "02" at bounding box center [446, 164] width 16 height 9
click at [463, 147] on div "04" at bounding box center [464, 143] width 16 height 9
click at [480, 155] on div "PM" at bounding box center [482, 155] width 16 height 9
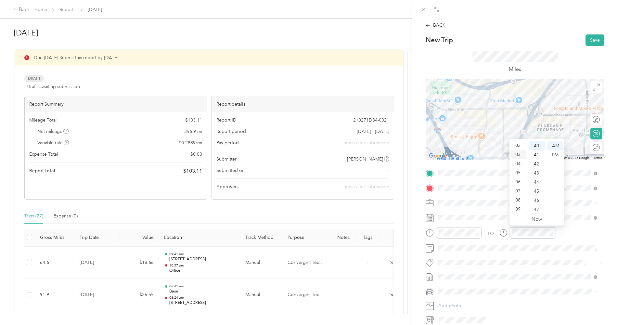
scroll to position [0, 0]
click at [516, 166] on div "02" at bounding box center [519, 164] width 16 height 9
click at [537, 155] on div "17" at bounding box center [538, 153] width 16 height 9
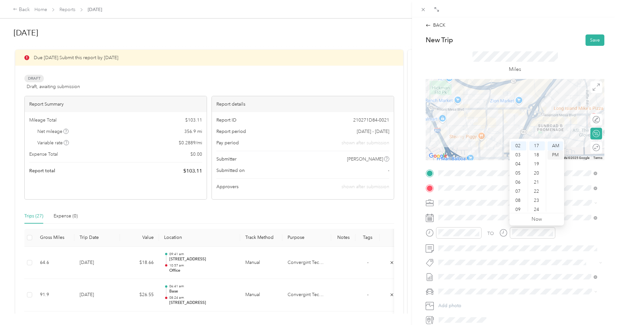
click at [557, 154] on div "PM" at bounding box center [556, 155] width 16 height 9
click at [571, 237] on div "TO" at bounding box center [515, 235] width 179 height 16
click at [587, 36] on button "Save" at bounding box center [595, 39] width 19 height 11
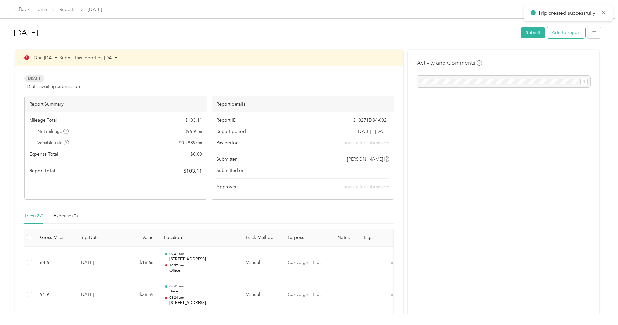
click at [560, 32] on button "Add to report" at bounding box center [566, 32] width 38 height 11
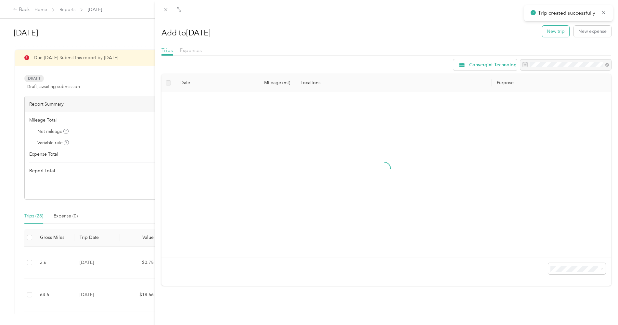
click at [551, 30] on button "New trip" at bounding box center [556, 31] width 27 height 11
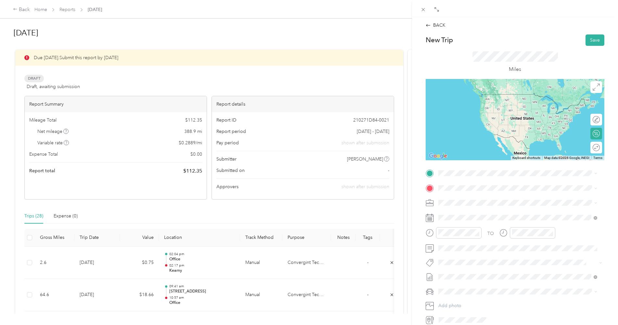
click at [469, 199] on div "Kearny" at bounding box center [471, 199] width 41 height 6
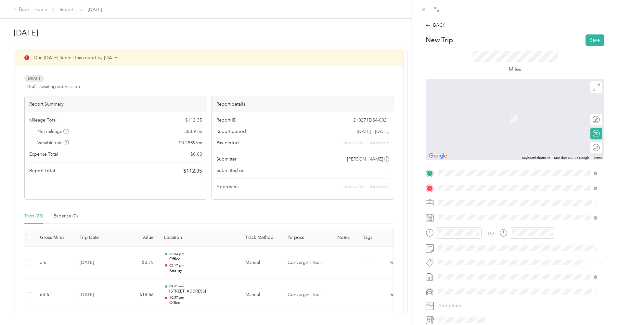
click at [464, 213] on div "Base" at bounding box center [523, 214] width 144 height 6
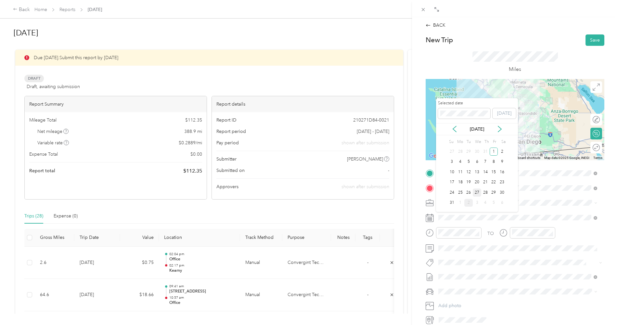
click at [477, 193] on div "27" at bounding box center [477, 193] width 8 height 8
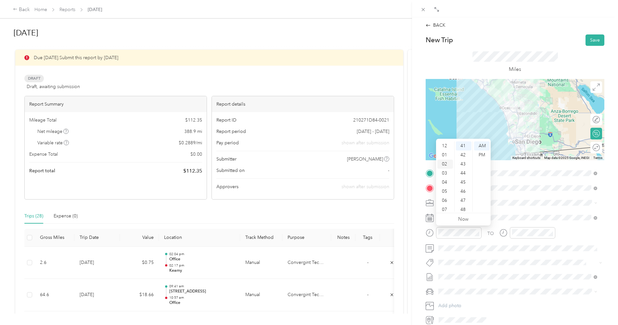
click at [445, 163] on div "02" at bounding box center [446, 164] width 16 height 9
click at [464, 207] on div "24" at bounding box center [464, 207] width 16 height 9
click at [482, 155] on div "PM" at bounding box center [482, 155] width 16 height 9
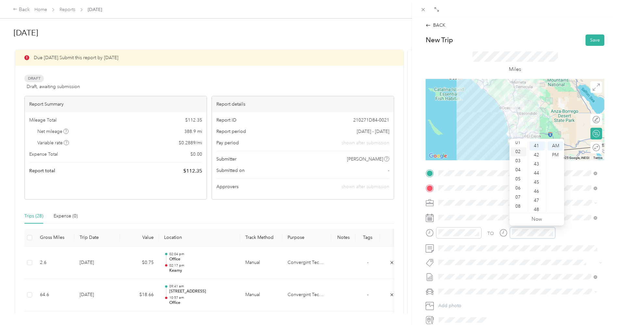
scroll to position [0, 0]
click at [519, 174] on div "03" at bounding box center [519, 173] width 16 height 9
click at [537, 173] on div "32" at bounding box center [538, 172] width 16 height 9
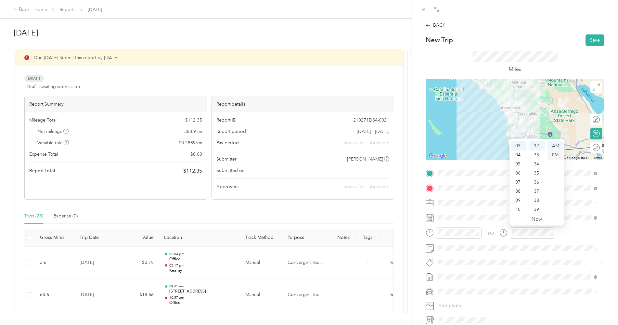
click at [556, 154] on div "PM" at bounding box center [556, 155] width 16 height 9
drag, startPoint x: 567, startPoint y: 233, endPoint x: 566, endPoint y: 220, distance: 12.4
click at [566, 229] on div "TO" at bounding box center [515, 235] width 179 height 16
click at [593, 38] on button "Save" at bounding box center [595, 39] width 19 height 11
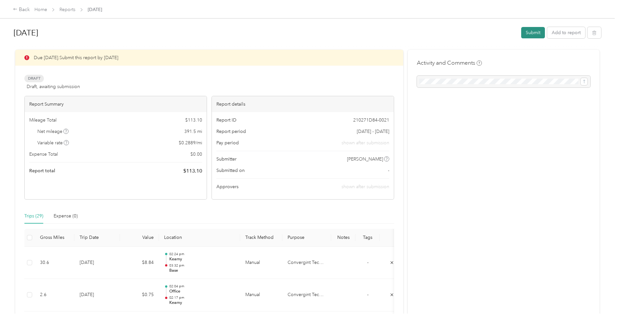
click at [533, 33] on button "Submit" at bounding box center [533, 32] width 24 height 11
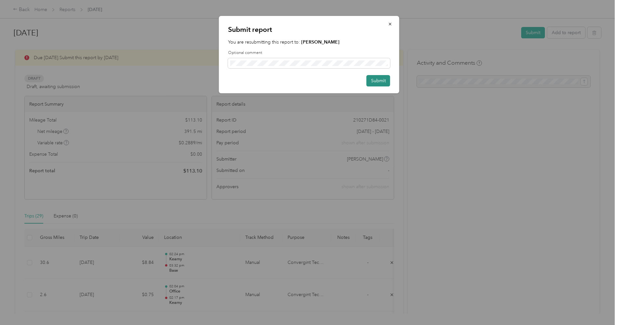
click at [373, 83] on button "Submit" at bounding box center [379, 80] width 24 height 11
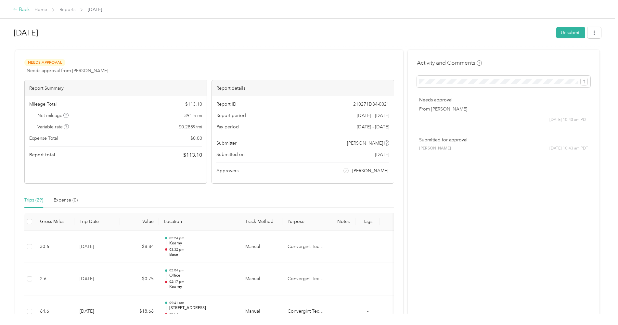
click at [27, 8] on div "Back" at bounding box center [21, 10] width 17 height 8
